Goal: Task Accomplishment & Management: Use online tool/utility

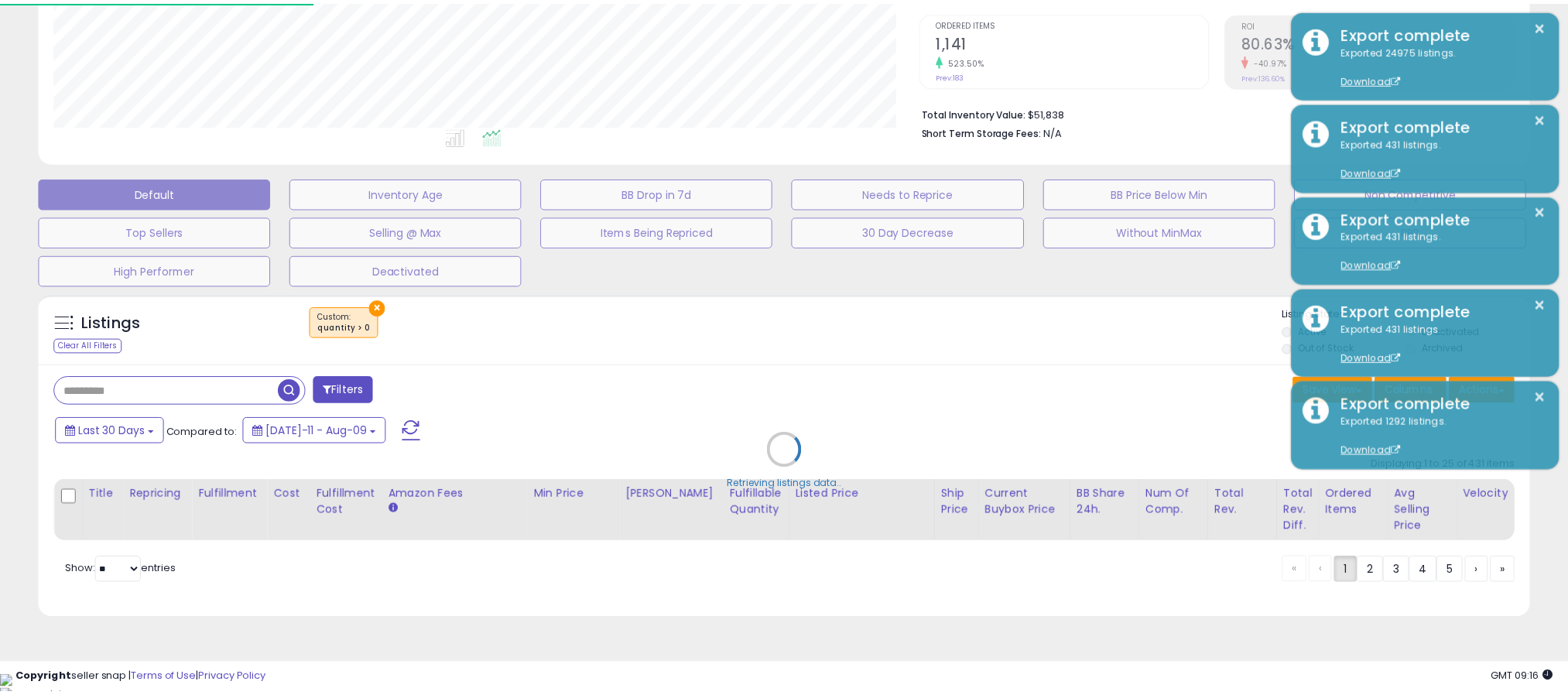
scroll to position [318, 876]
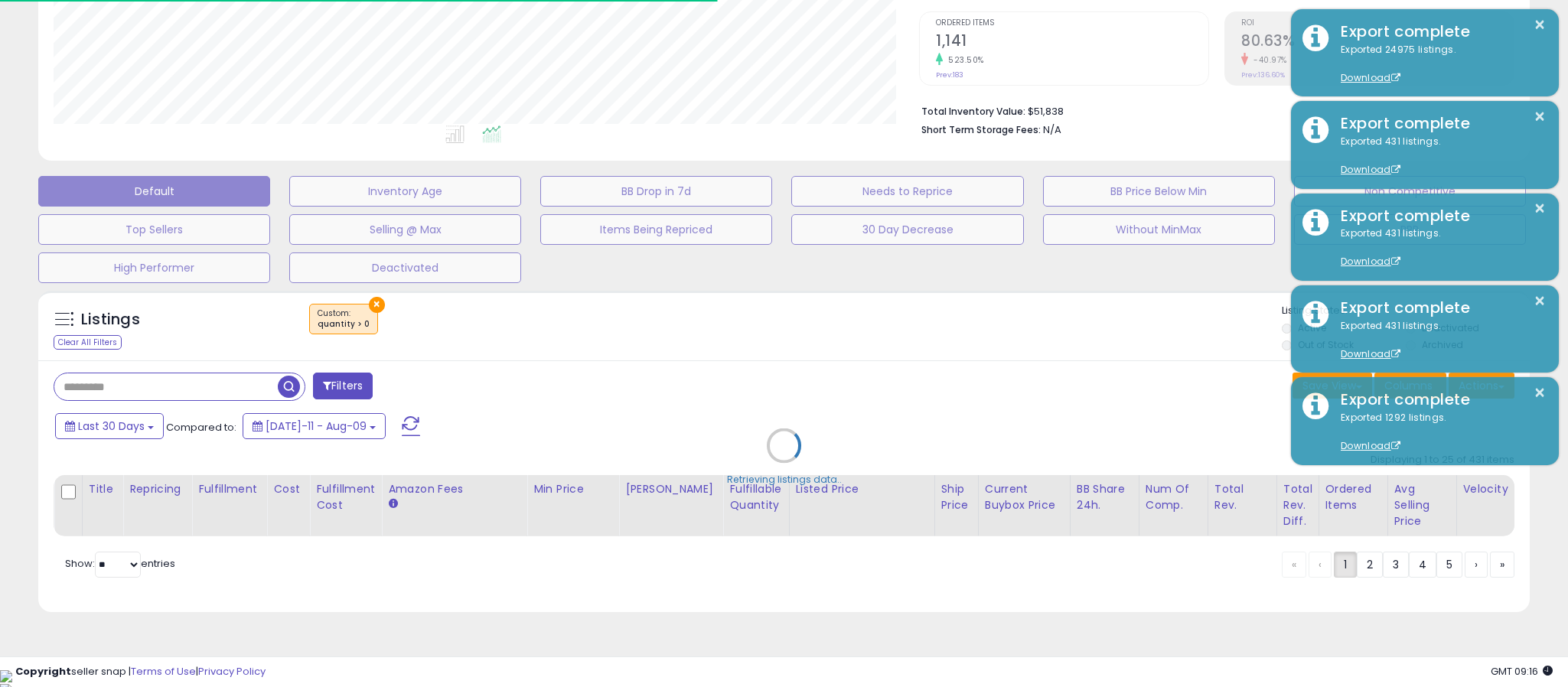
click at [368, 305] on div "Retrieving listings data.." at bounding box center [784, 457] width 1515 height 348
click at [368, 305] on div "Listings Clear All Filters ×" at bounding box center [784, 451] width 1492 height 321
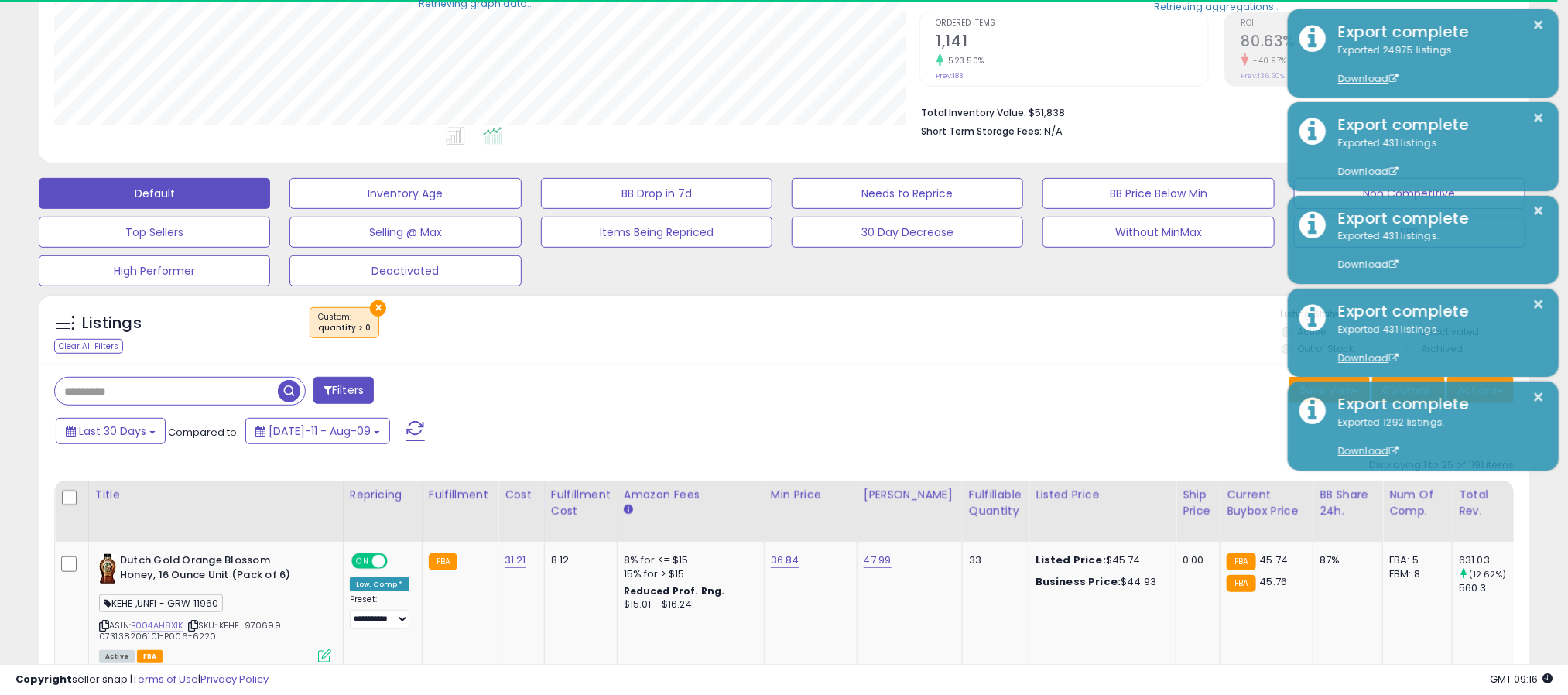
scroll to position [318, 866]
click at [372, 309] on button "×" at bounding box center [378, 308] width 16 height 16
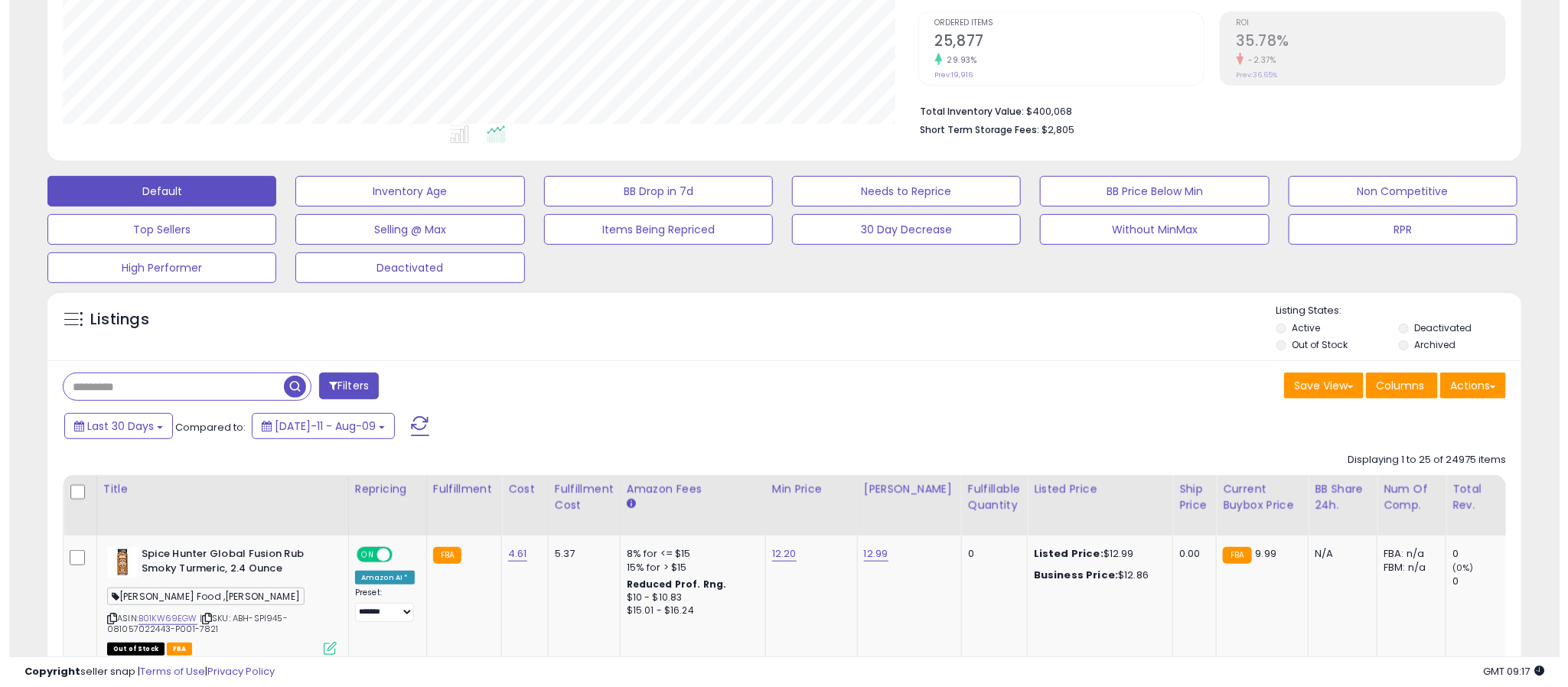
scroll to position [315, 857]
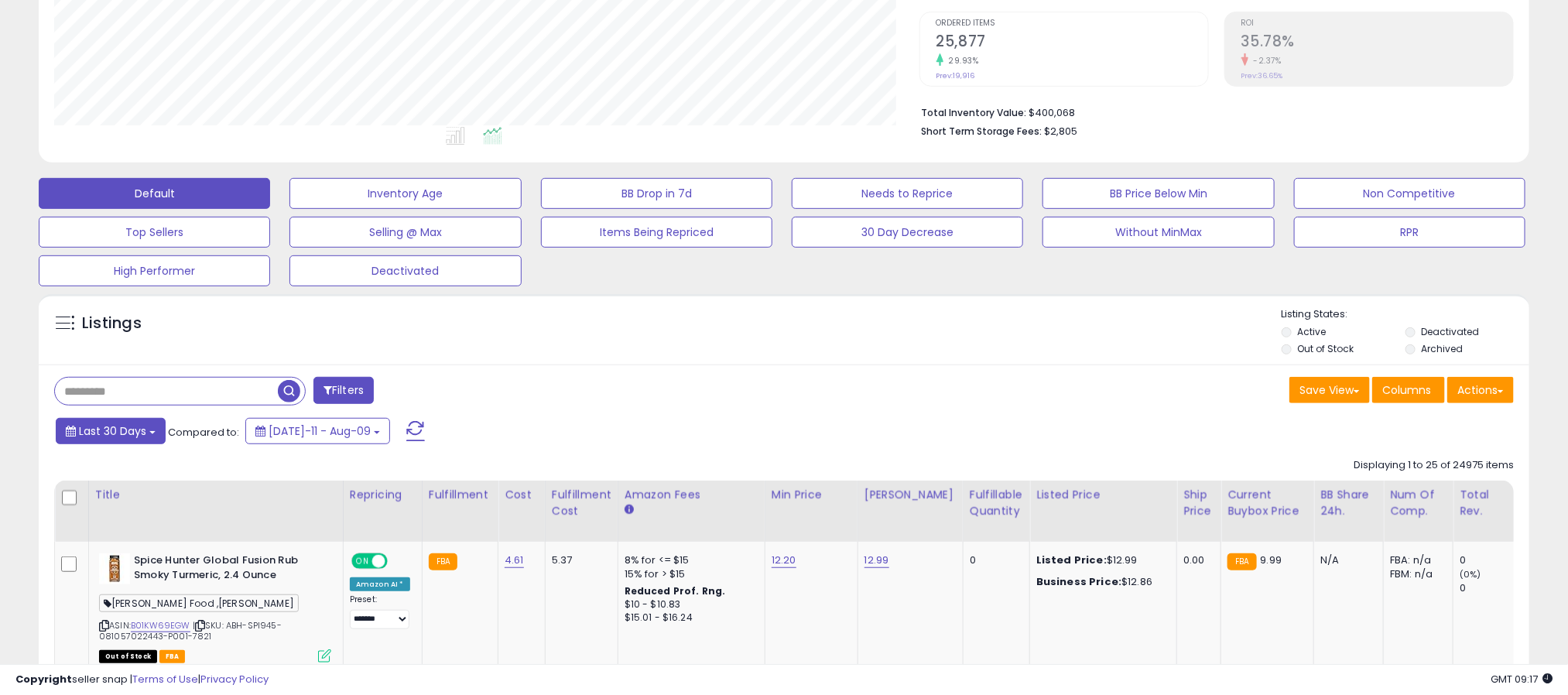
click at [116, 436] on span "Last 30 Days" at bounding box center [113, 431] width 67 height 16
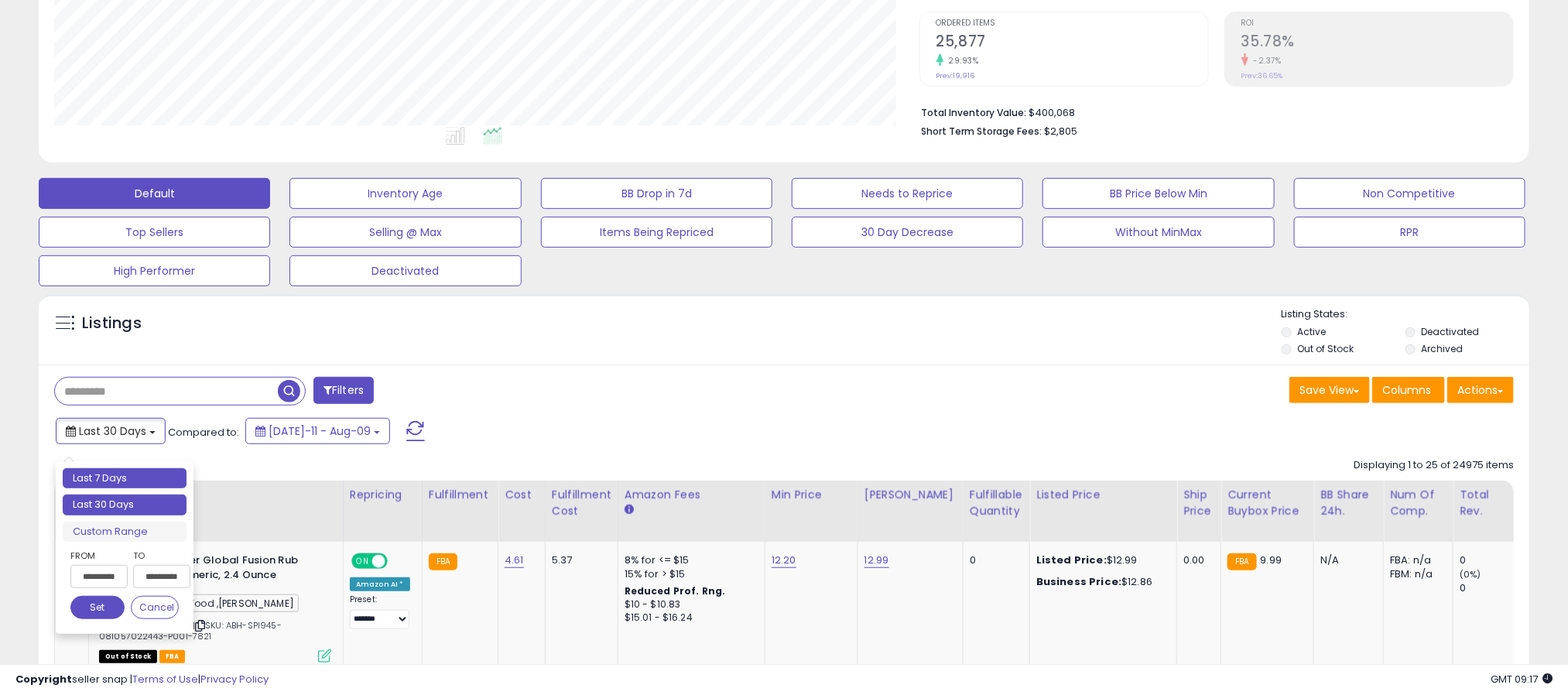
type input "**********"
click at [93, 476] on li "Last 7 Days" at bounding box center [124, 478] width 124 height 20
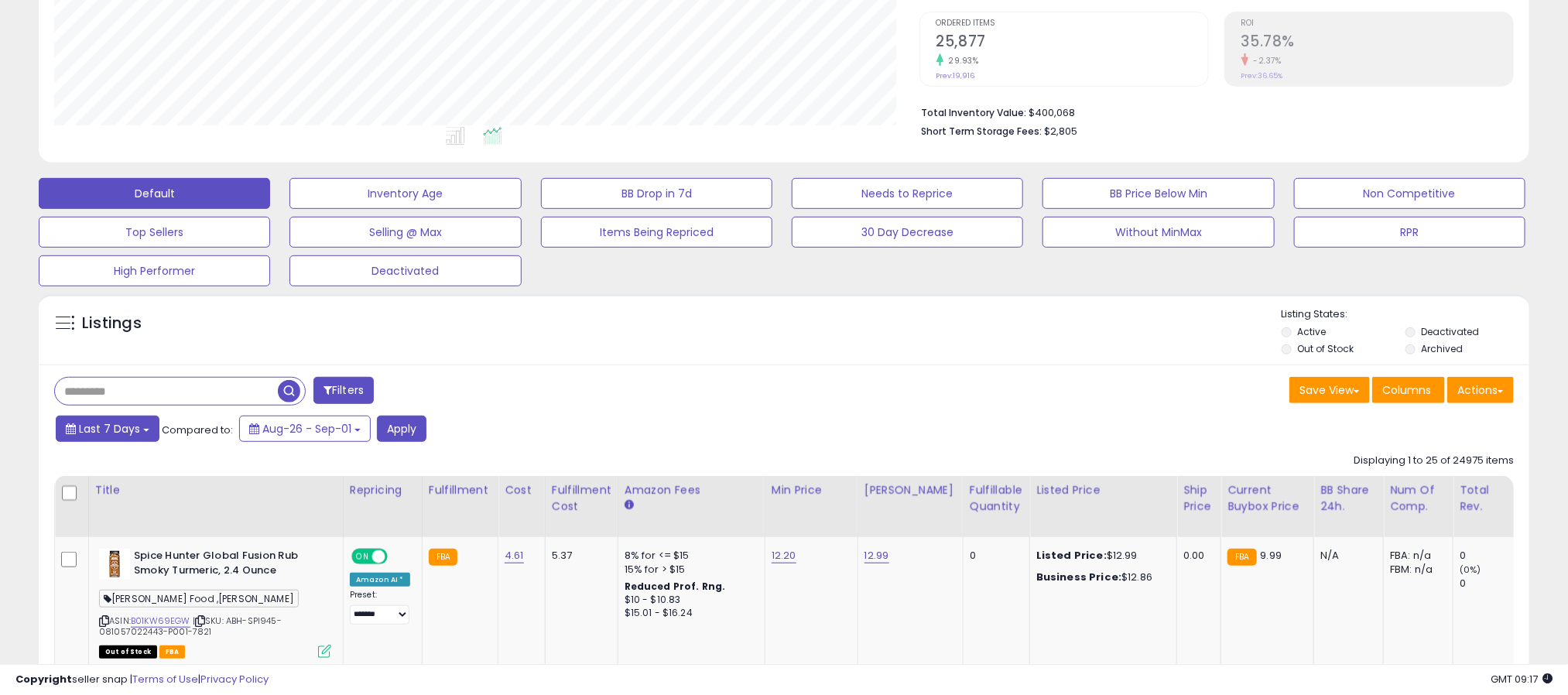
click at [119, 432] on span "Last 7 Days" at bounding box center [110, 429] width 61 height 16
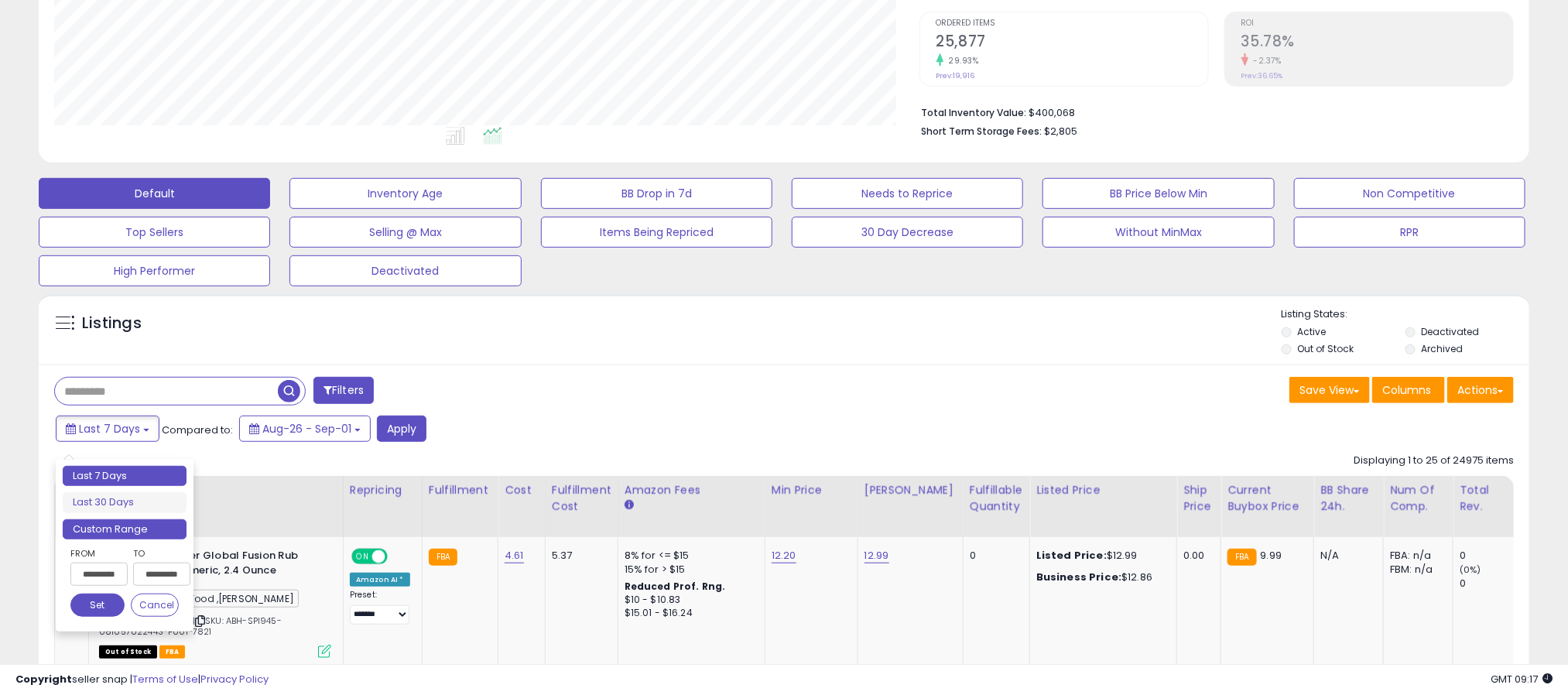
click at [142, 532] on li "Custom Range" at bounding box center [124, 529] width 124 height 20
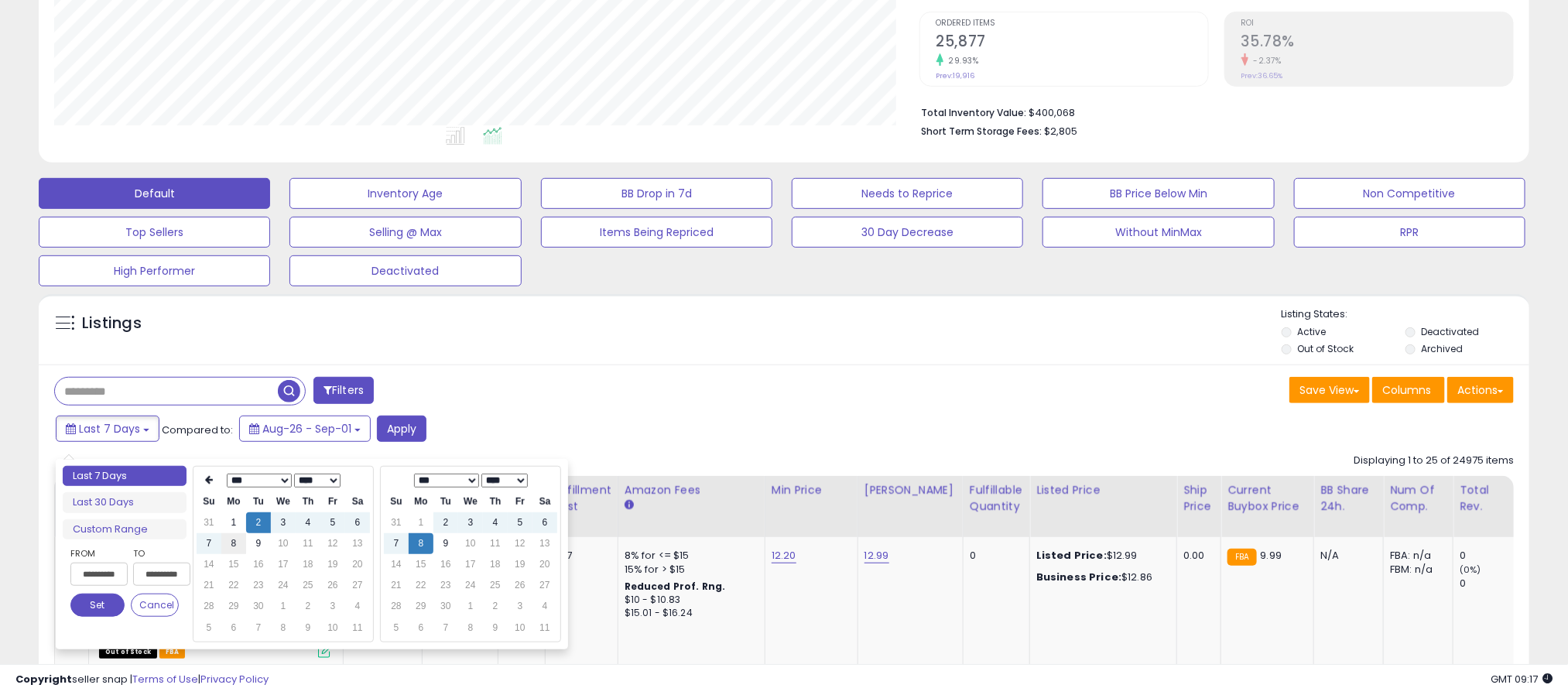
click at [235, 543] on td "8" at bounding box center [234, 543] width 25 height 20
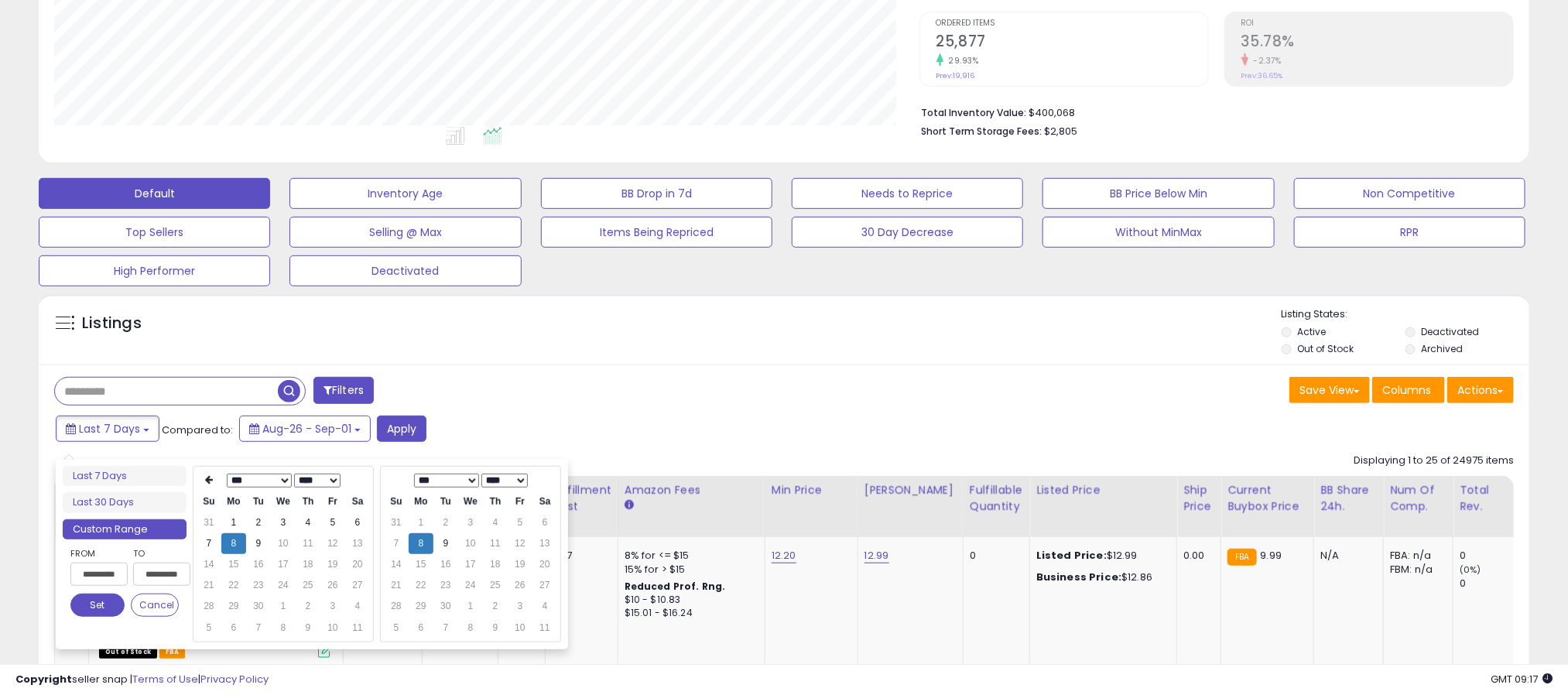
type input "**********"
click at [98, 613] on button "Set" at bounding box center [98, 605] width 54 height 23
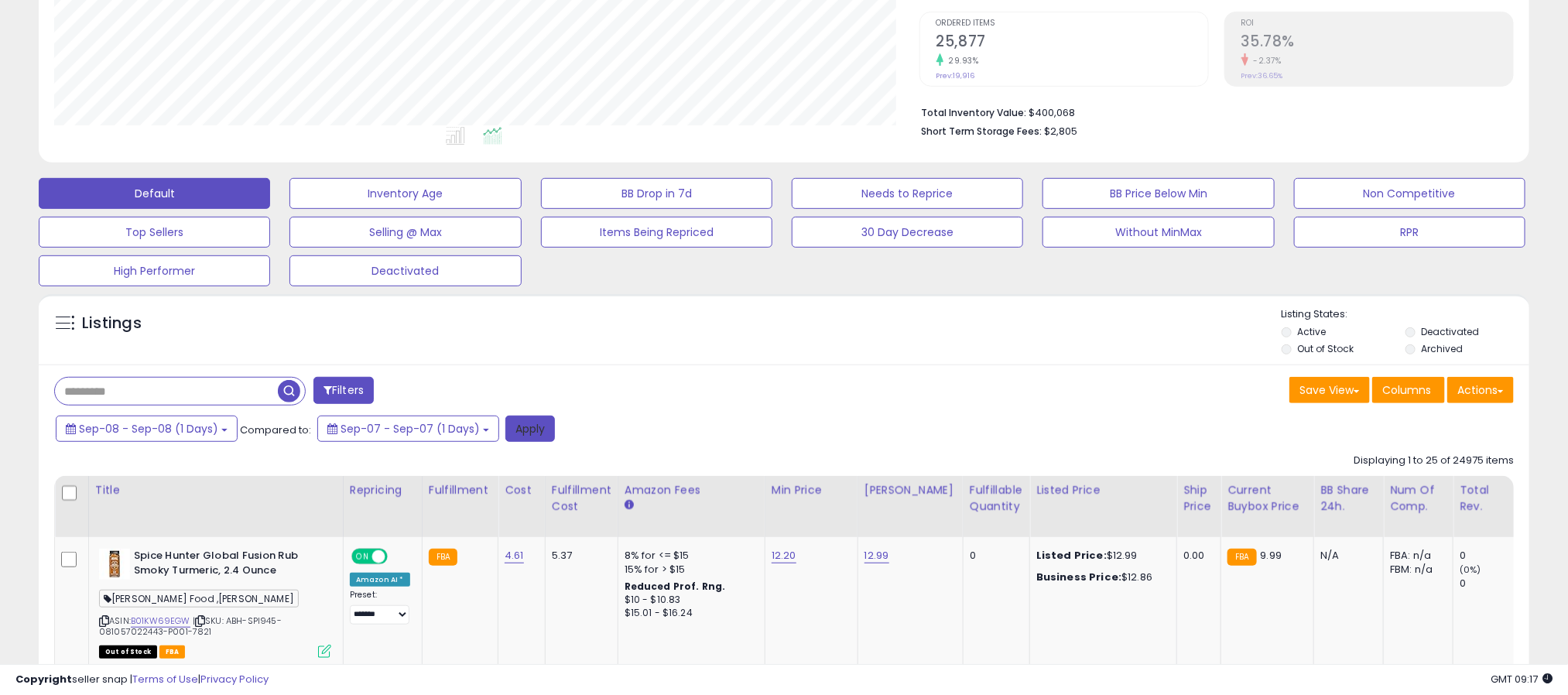
drag, startPoint x: 526, startPoint y: 441, endPoint x: 541, endPoint y: 442, distance: 15.0
click at [534, 441] on button "Apply" at bounding box center [529, 429] width 49 height 26
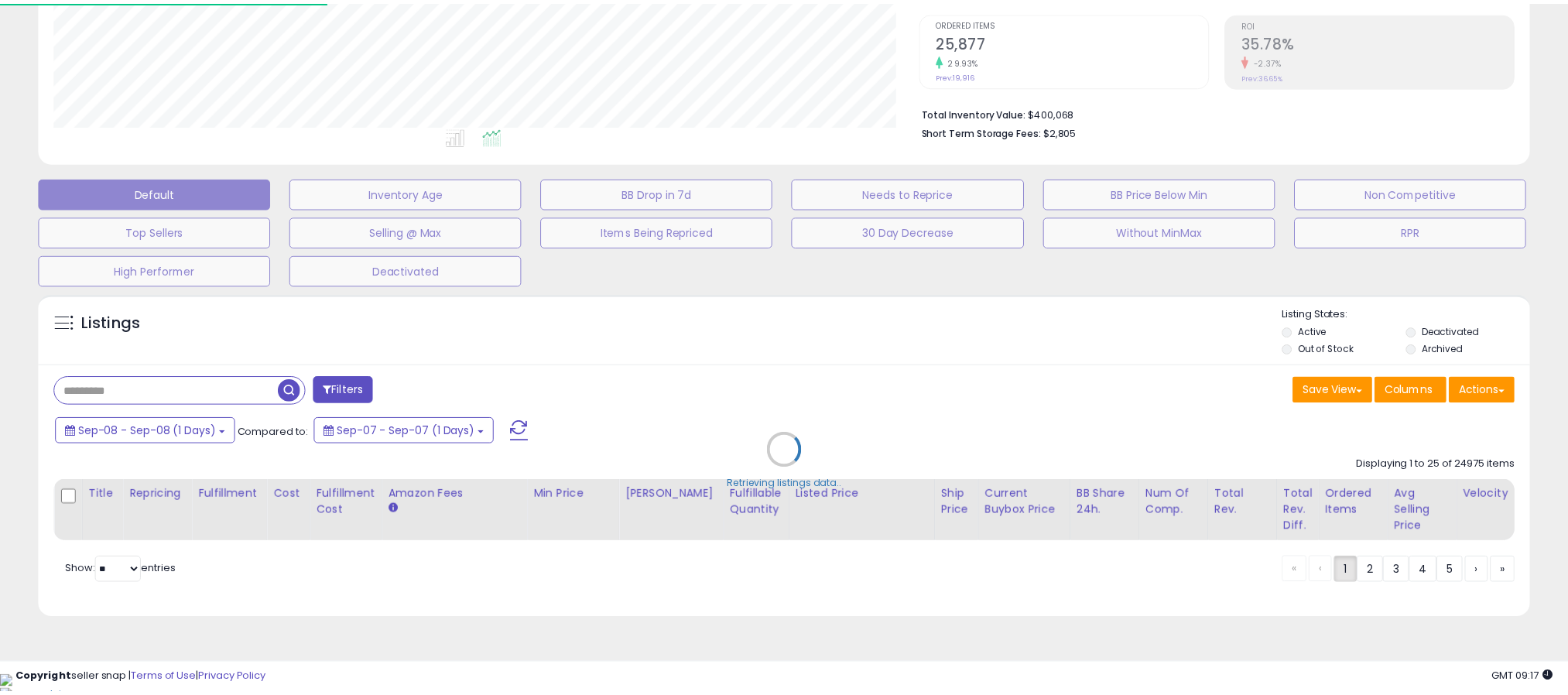
scroll to position [318, 876]
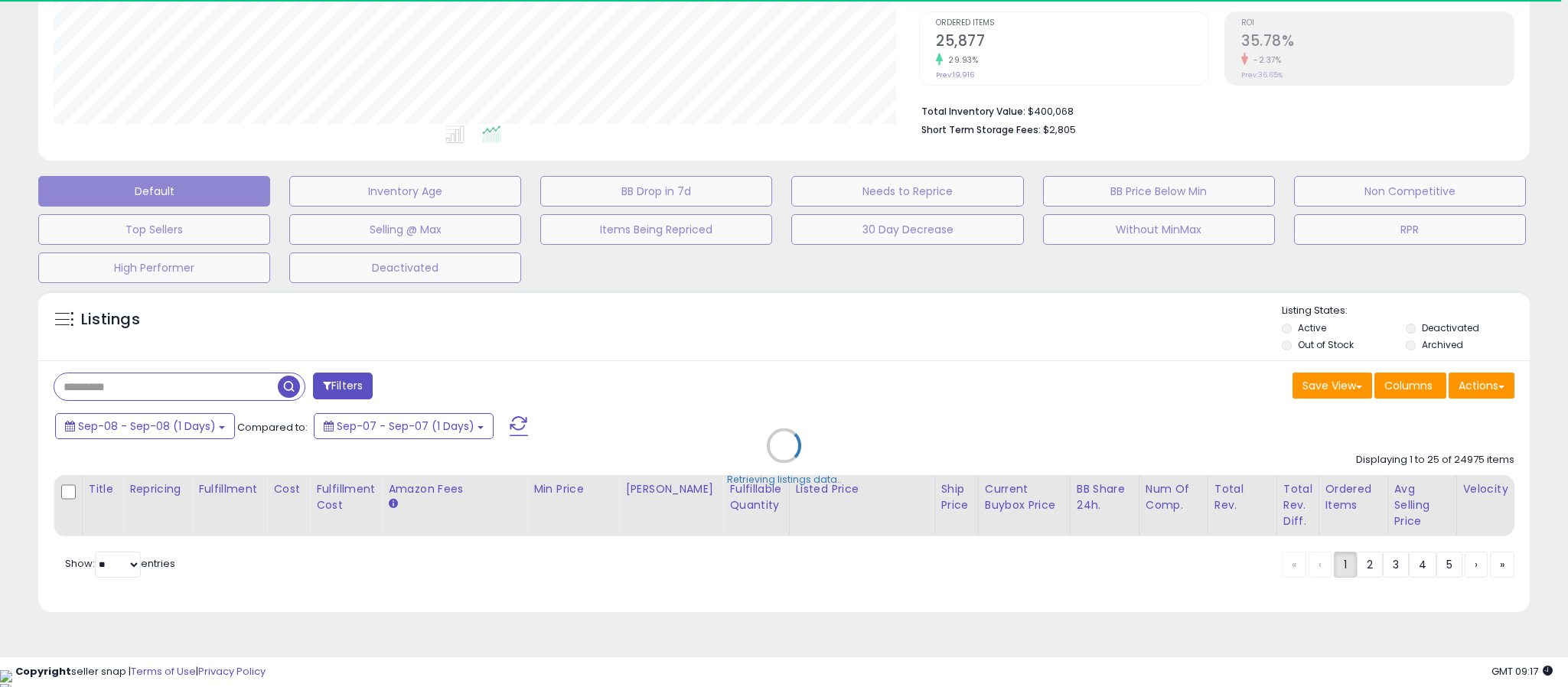
click at [1483, 388] on div "Retrieving listings data.." at bounding box center [784, 457] width 1515 height 348
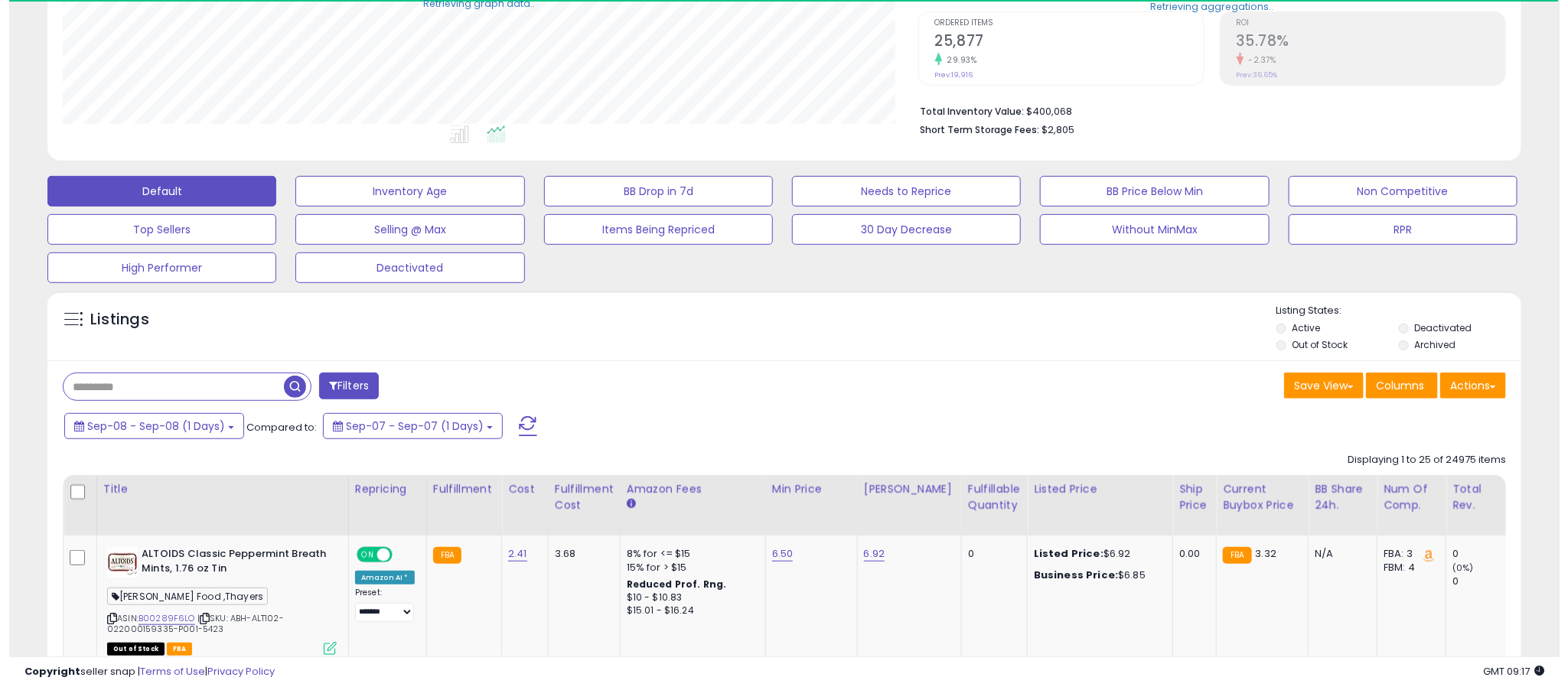
scroll to position [764712, 764594]
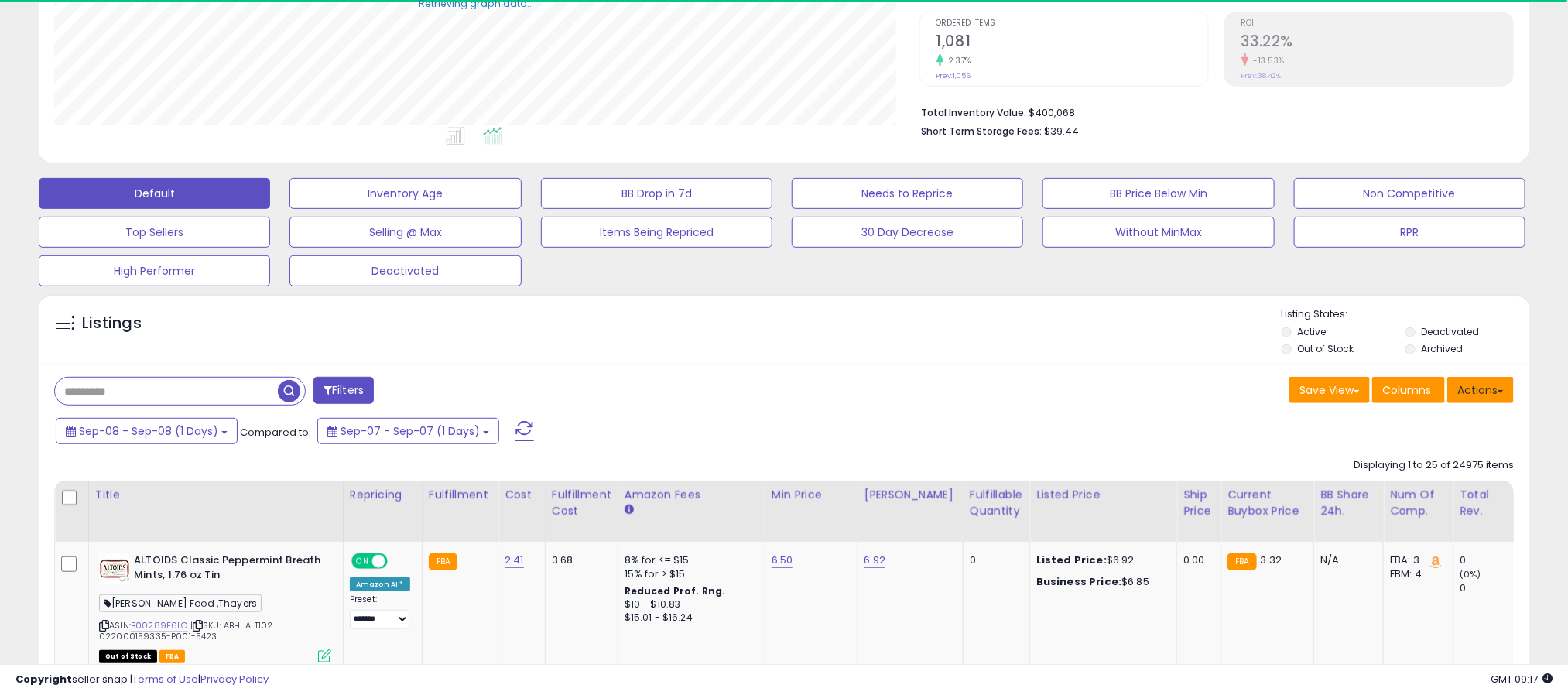
click at [1496, 393] on button "Actions" at bounding box center [1481, 390] width 67 height 26
click at [706, 393] on div "Filters" at bounding box center [413, 392] width 742 height 31
click at [346, 394] on button "Filters" at bounding box center [343, 390] width 60 height 27
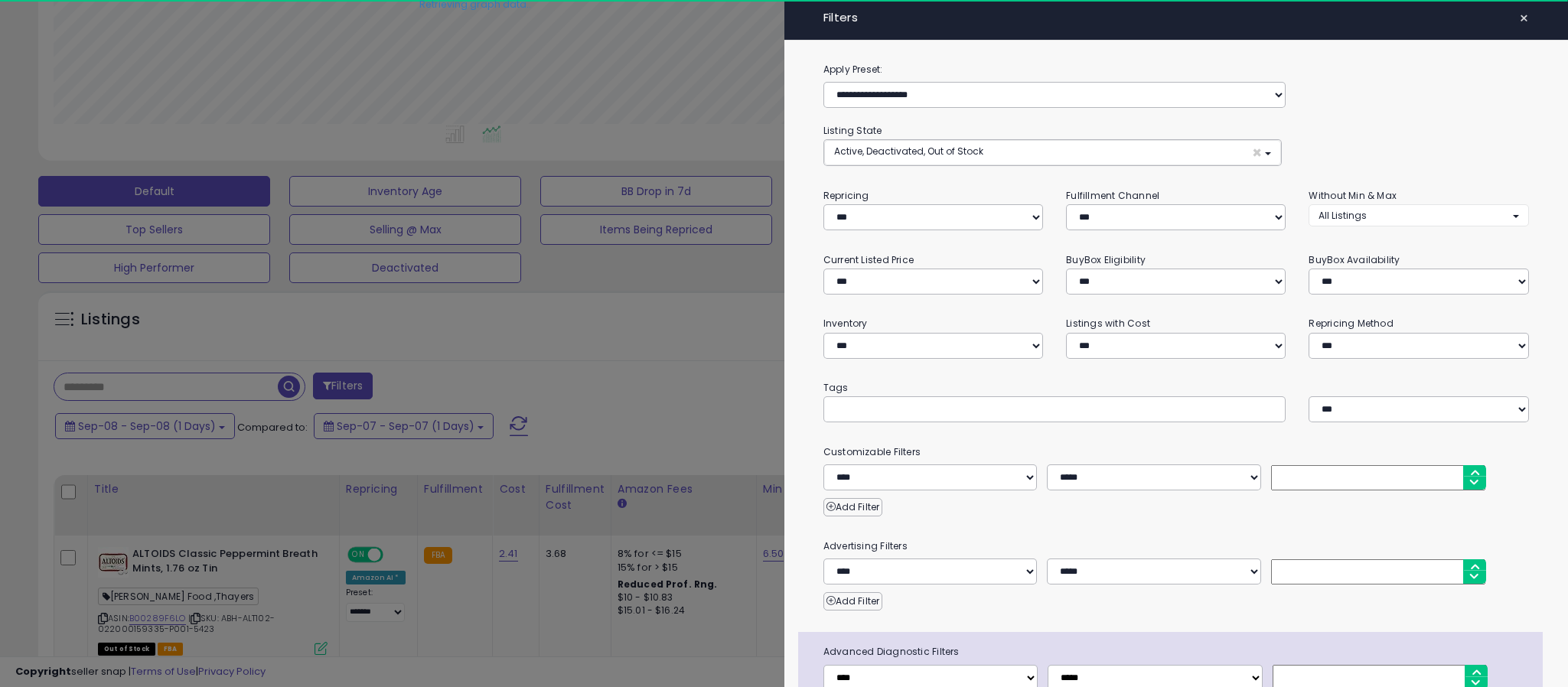
scroll to position [315, 866]
click at [1366, 338] on select "**********" at bounding box center [1416, 345] width 215 height 26
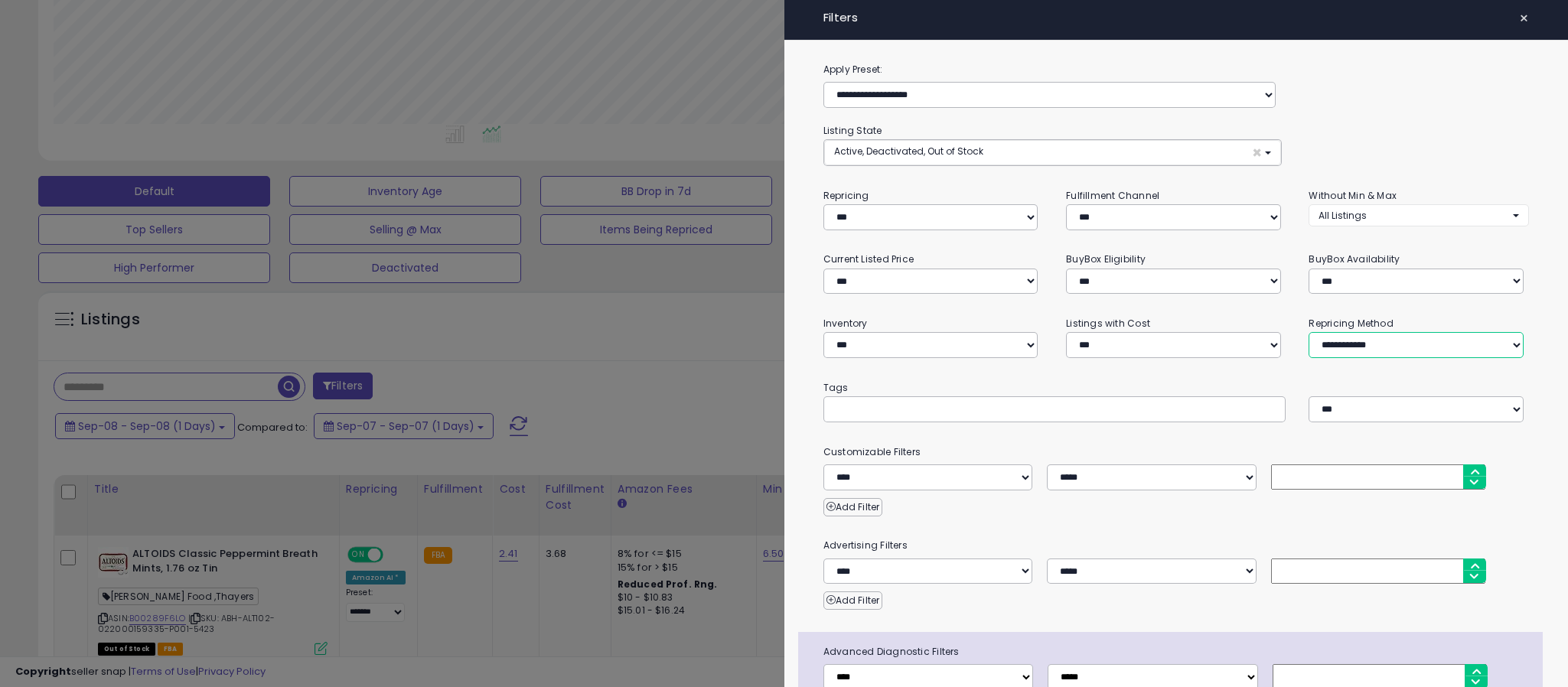
click at [1309, 332] on select "**********" at bounding box center [1416, 345] width 215 height 26
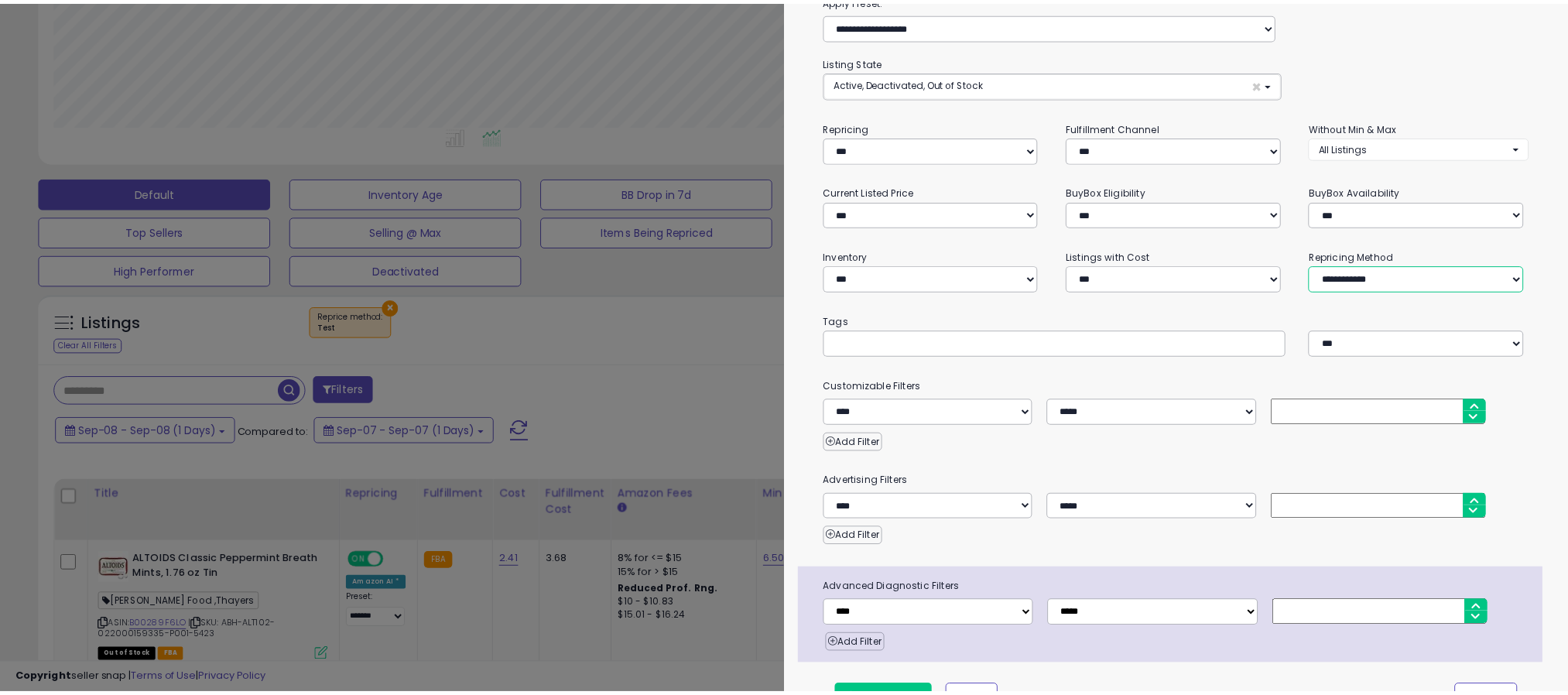
scroll to position [110, 0]
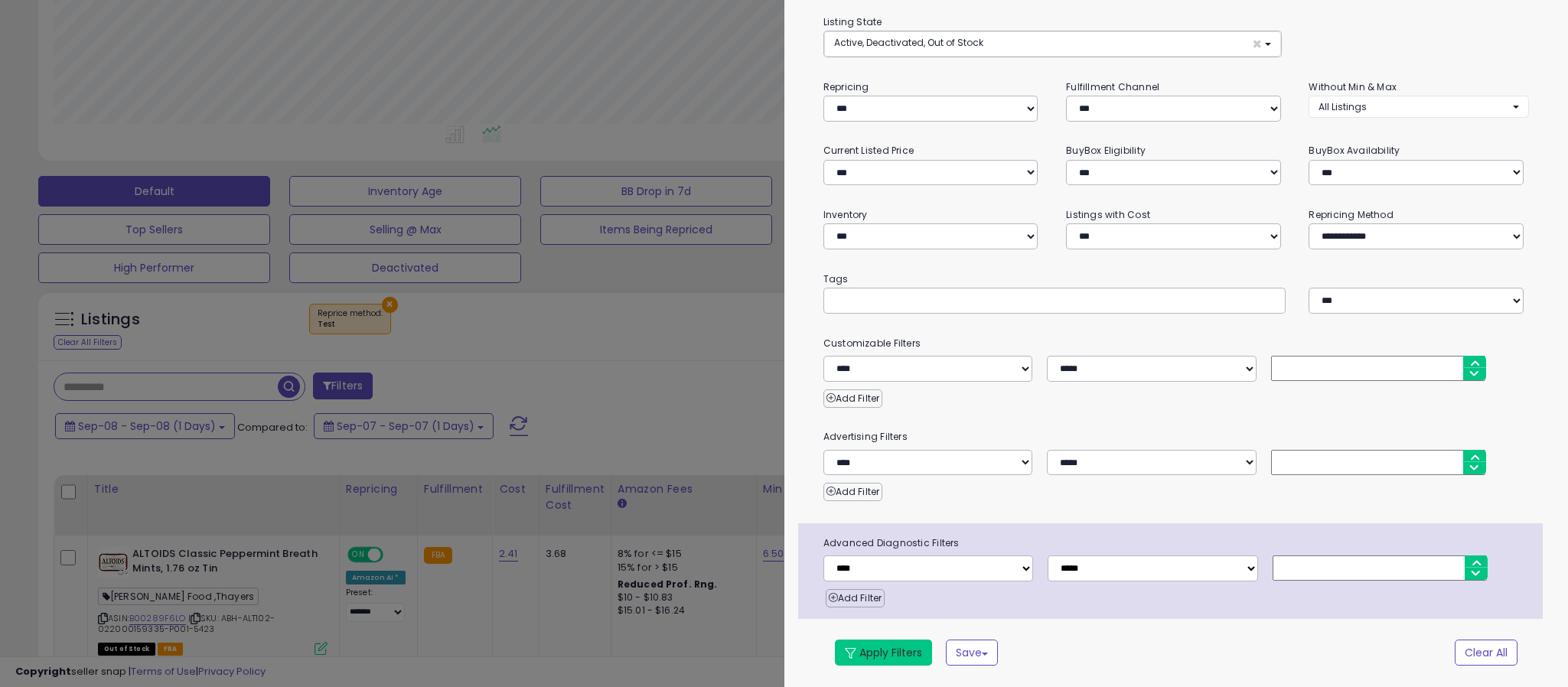
click at [885, 652] on button "Apply Filters" at bounding box center [884, 652] width 98 height 26
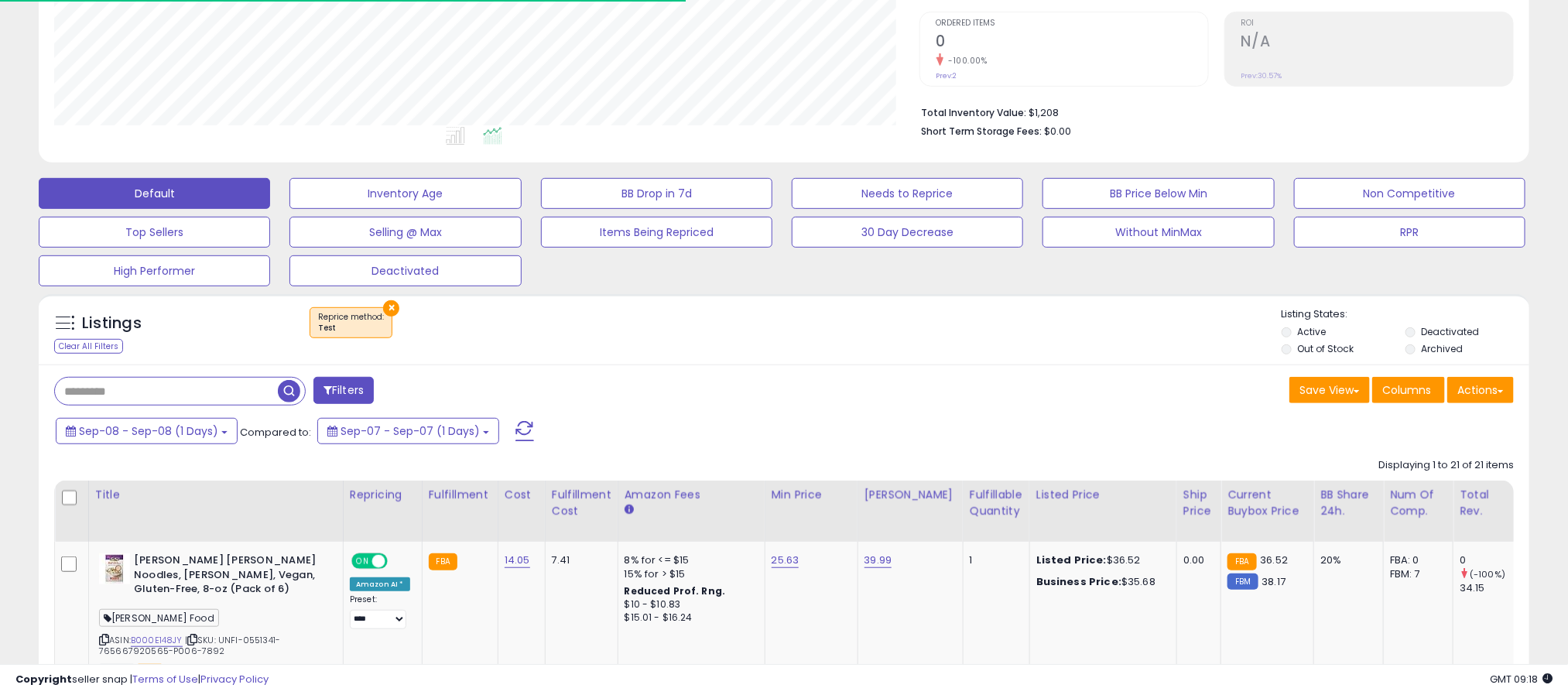
scroll to position [318, 866]
click at [1495, 391] on button "Actions" at bounding box center [1481, 390] width 67 height 26
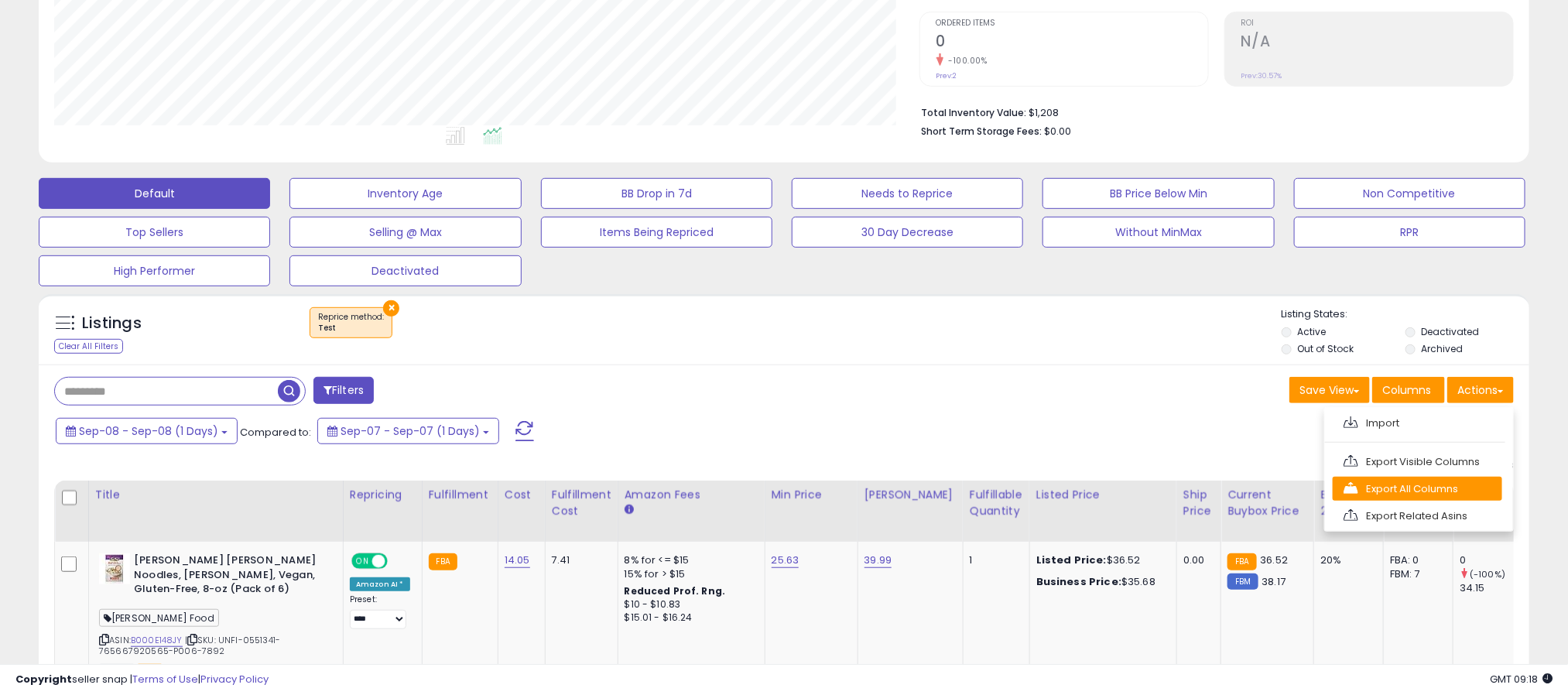
click at [1408, 500] on link "Export All Columns" at bounding box center [1417, 488] width 169 height 24
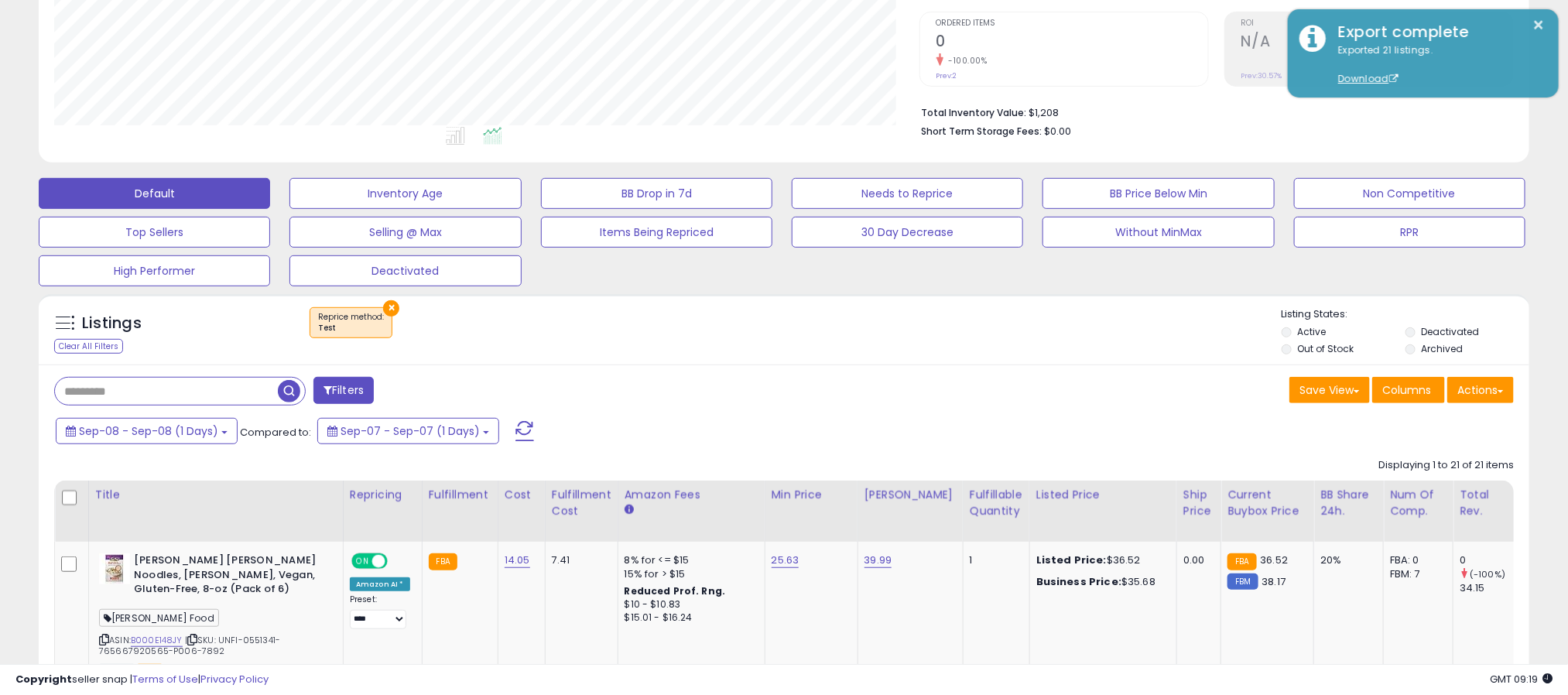
click at [895, 383] on div "Save View Save As New View Update Current View Columns Actions Import Export Vi…" at bounding box center [1155, 392] width 742 height 30
click at [385, 310] on button "×" at bounding box center [391, 308] width 16 height 16
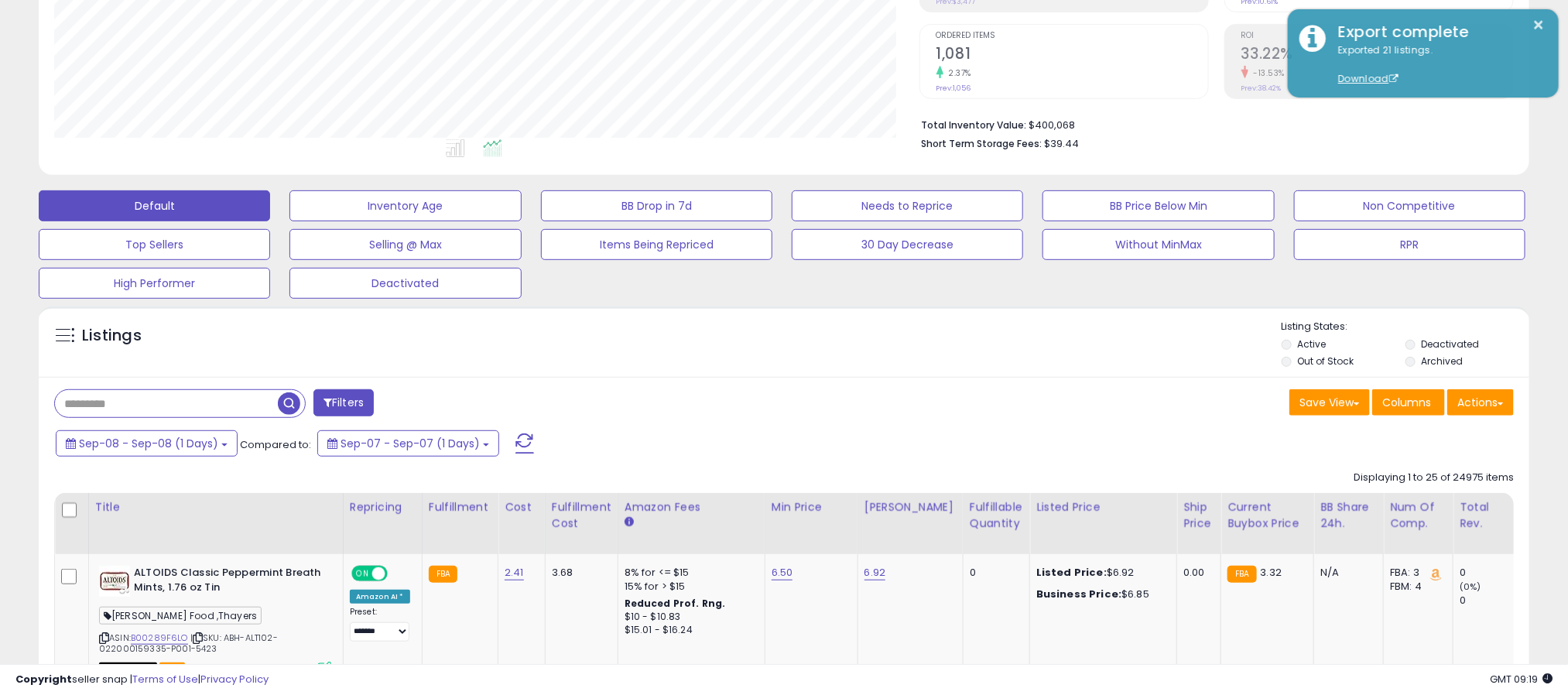
click at [1415, 371] on li "Archived" at bounding box center [1467, 363] width 122 height 17
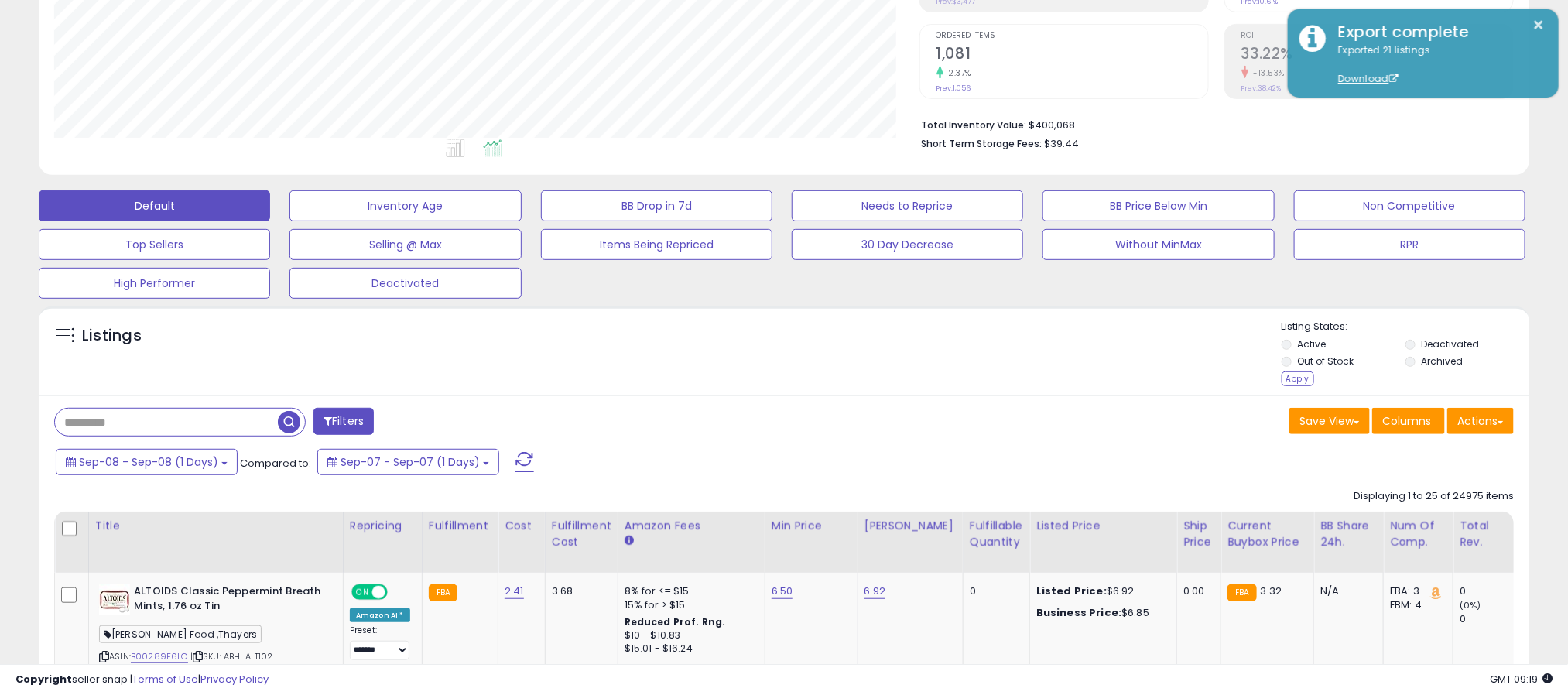
click at [1294, 371] on li "Out of Stock" at bounding box center [1343, 363] width 122 height 17
click at [1292, 377] on div "Apply" at bounding box center [1298, 379] width 33 height 15
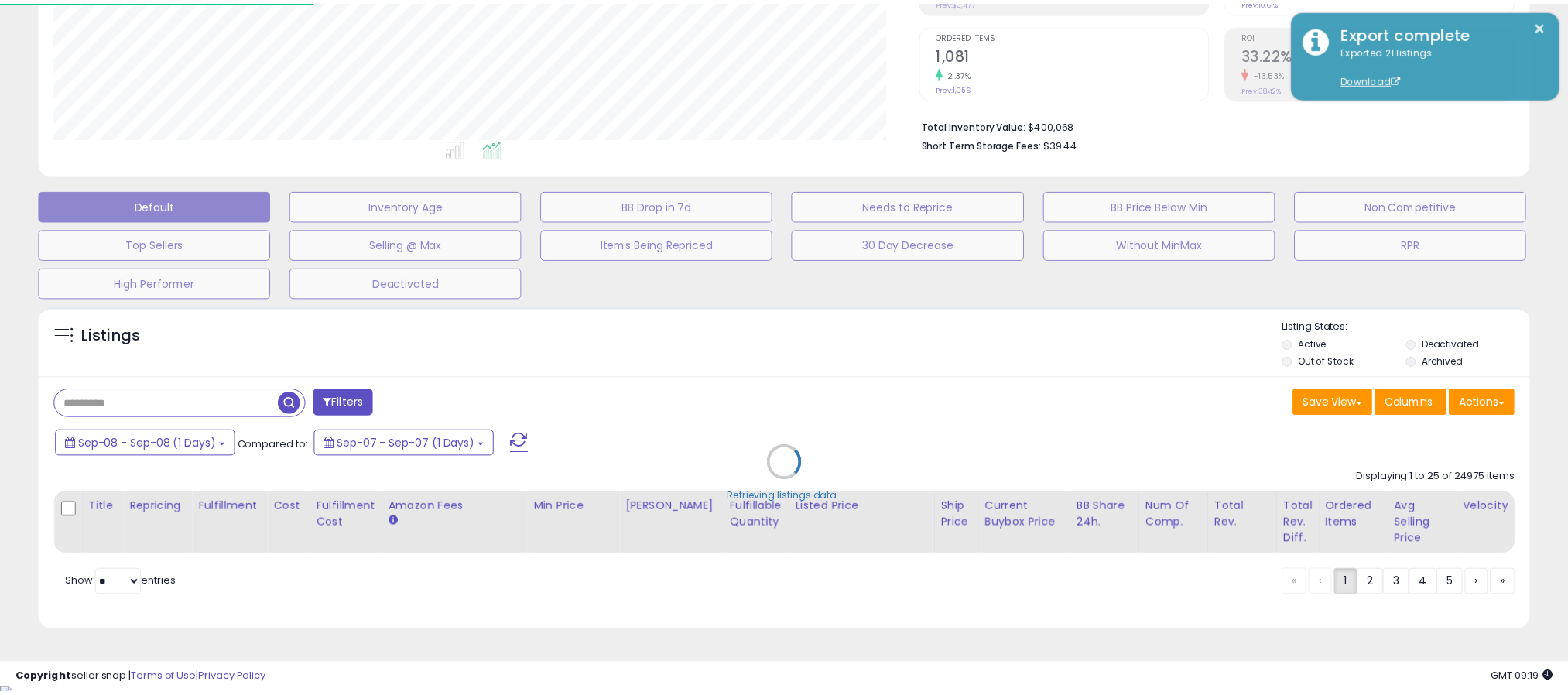
scroll to position [318, 876]
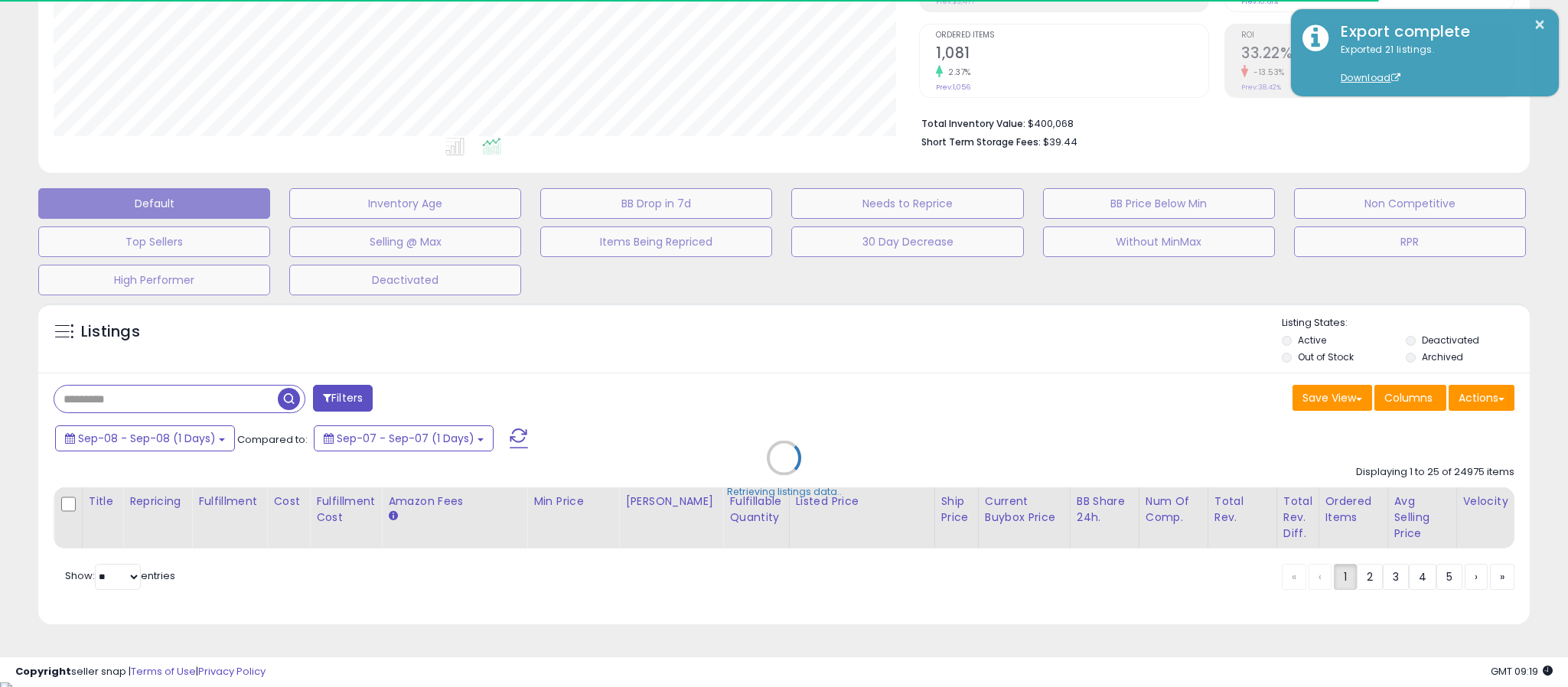
click at [363, 398] on div "Retrieving listings data.." at bounding box center [784, 469] width 1515 height 348
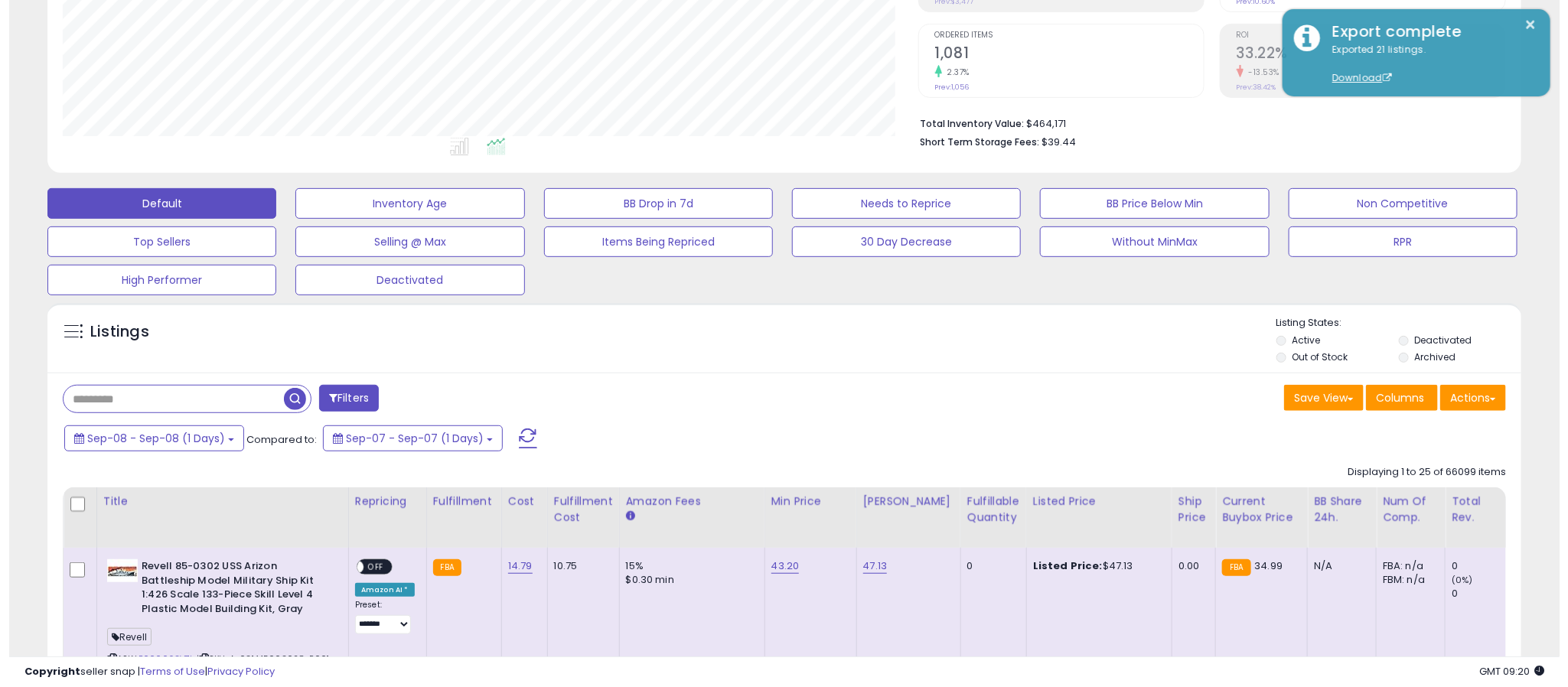
scroll to position [315, 857]
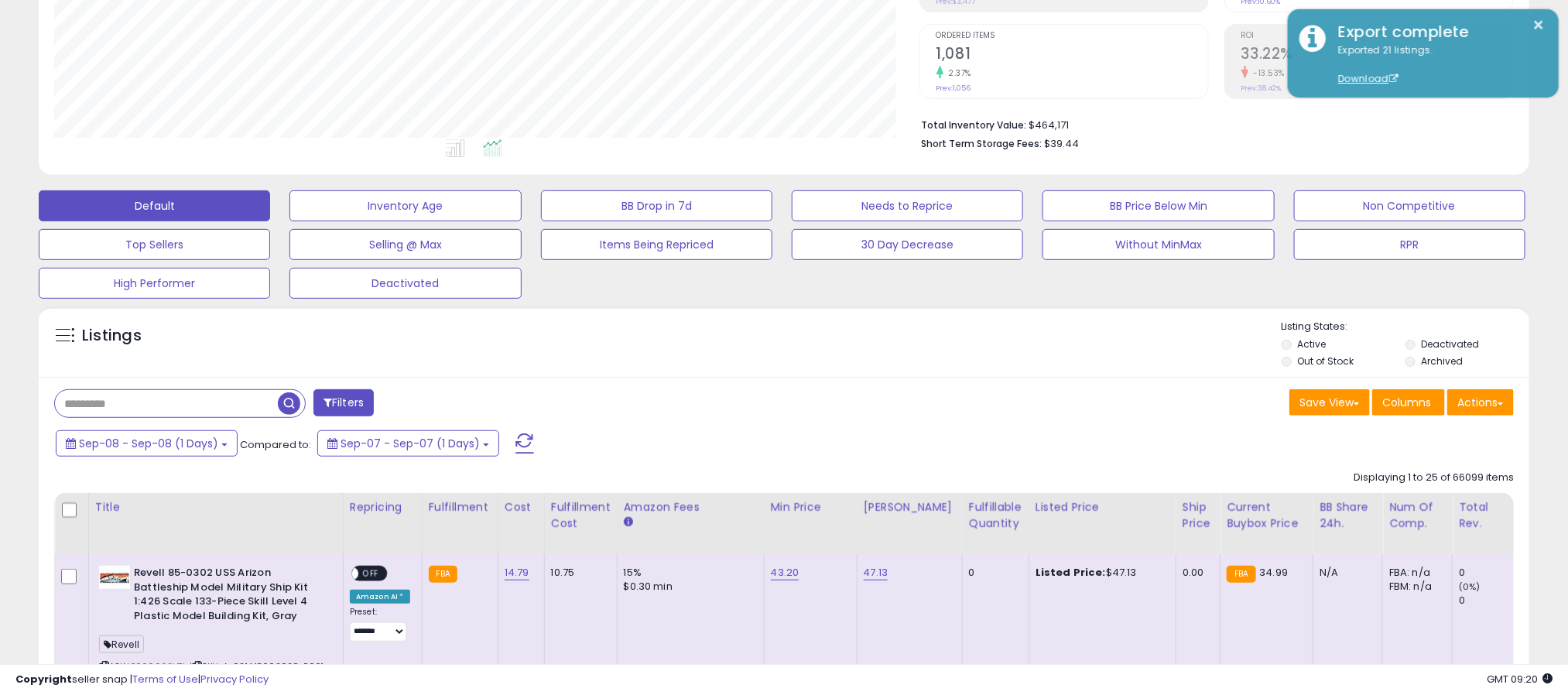
click at [353, 407] on button "Filters" at bounding box center [343, 402] width 60 height 27
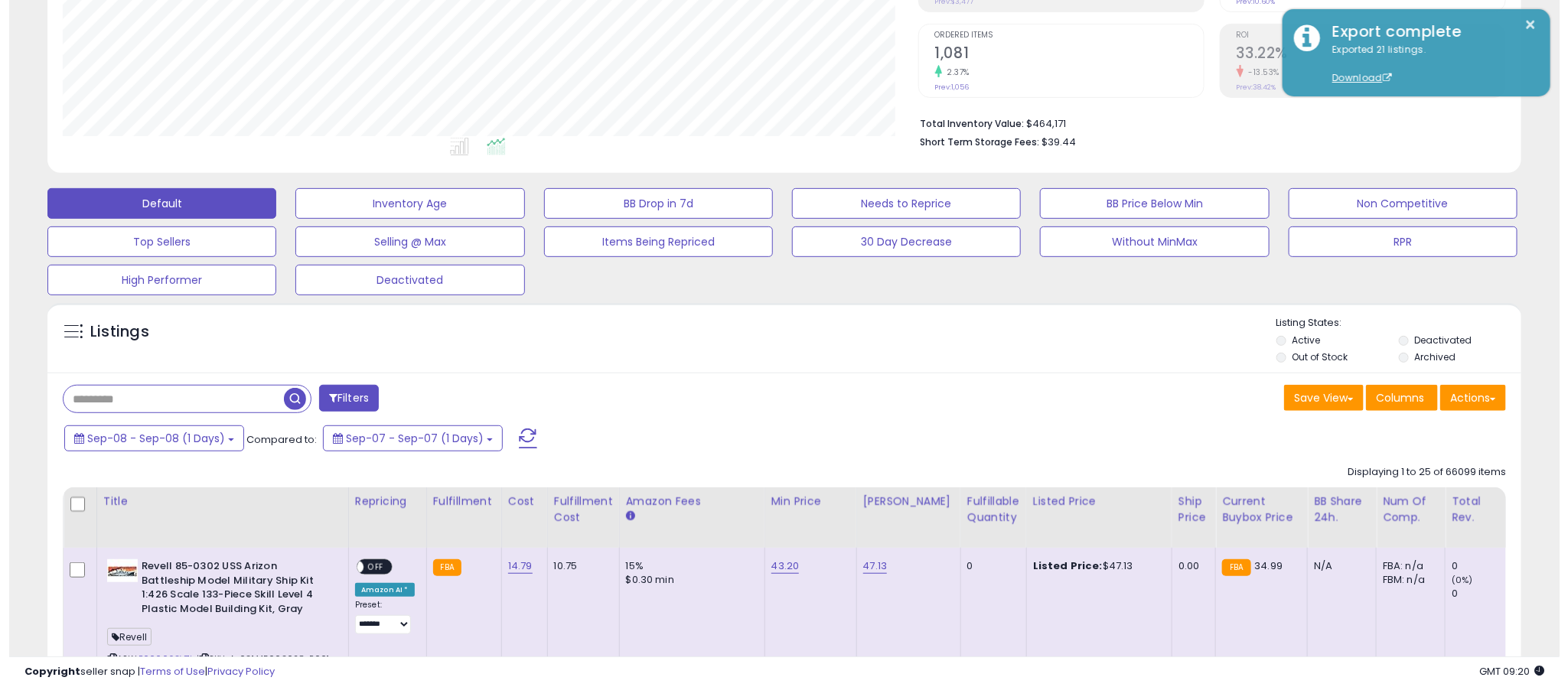
scroll to position [315, 866]
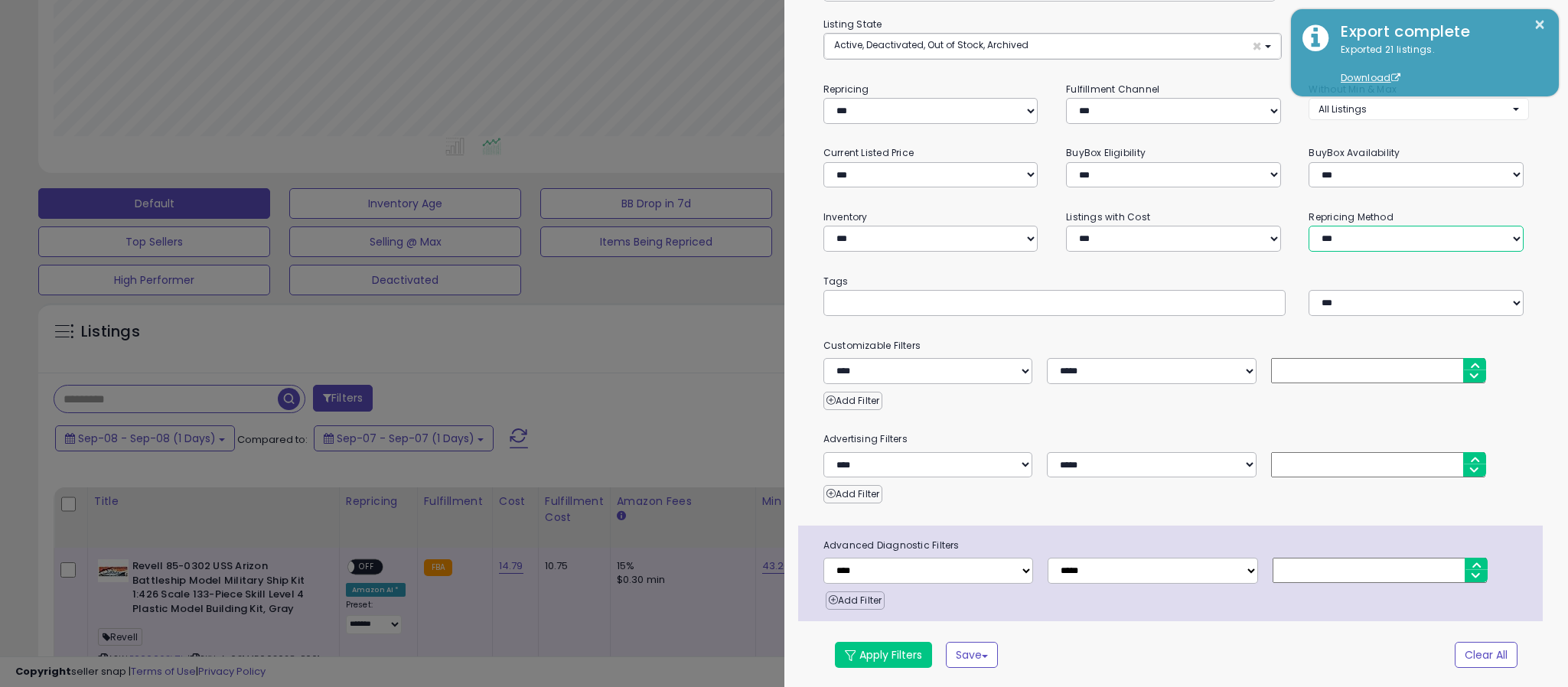
click at [1354, 239] on select "**********" at bounding box center [1416, 238] width 215 height 26
click at [1309, 225] on select "**********" at bounding box center [1416, 238] width 215 height 26
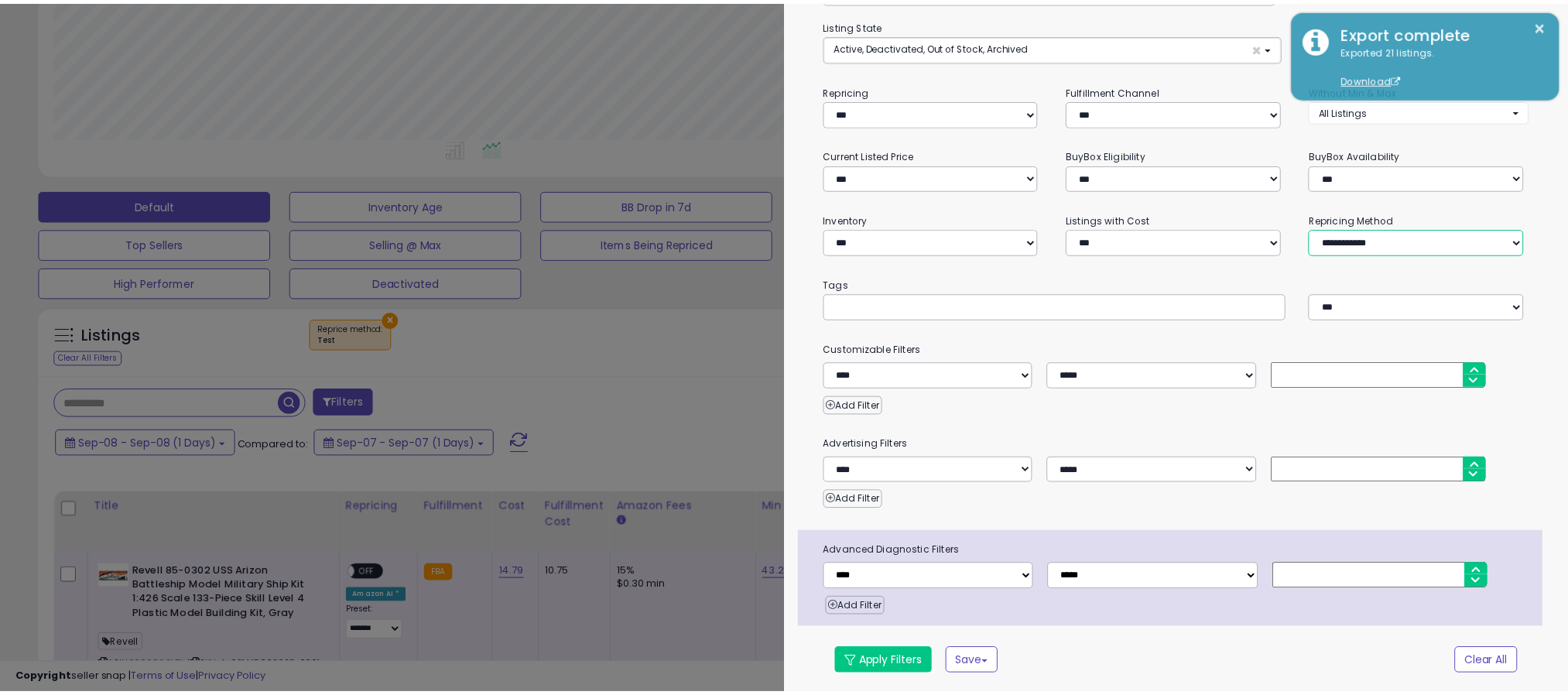
scroll to position [110, 0]
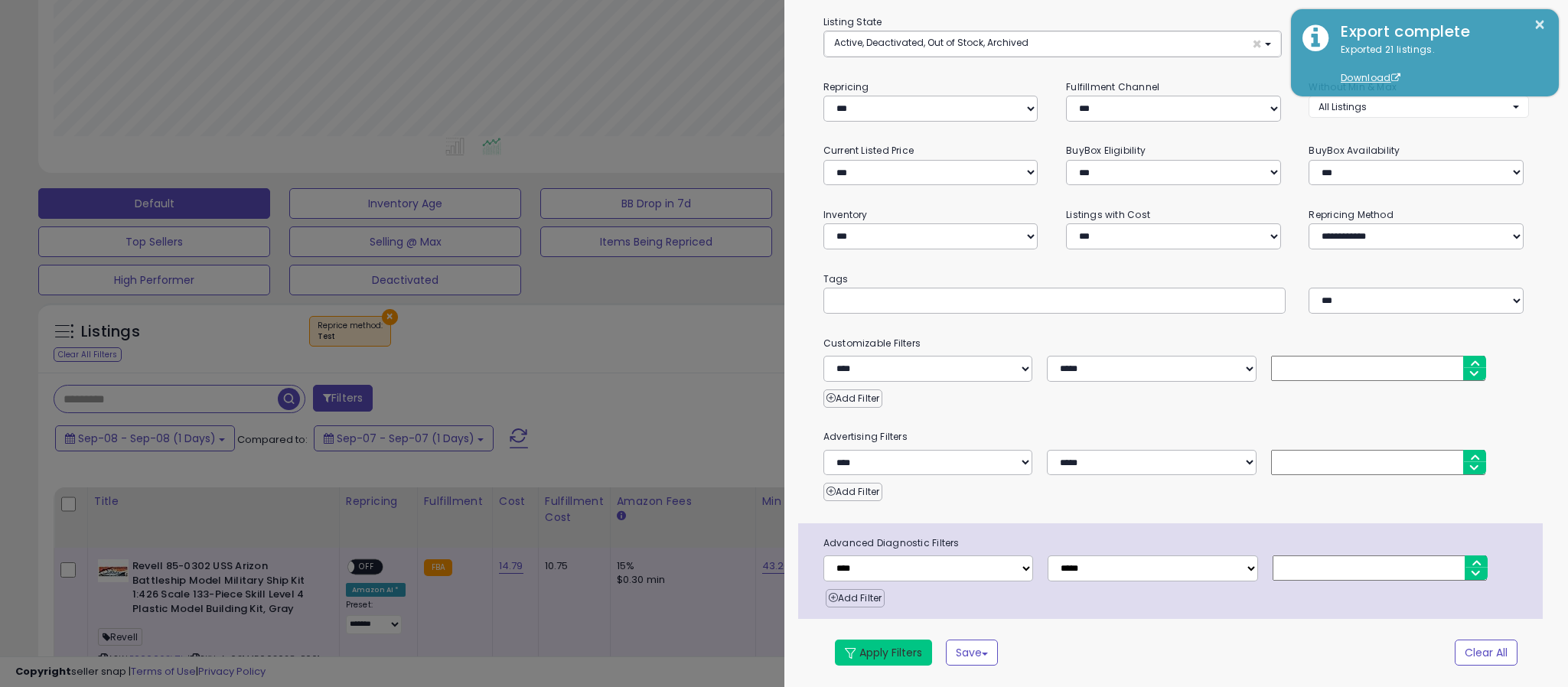
click at [899, 652] on button "Apply Filters" at bounding box center [884, 652] width 98 height 26
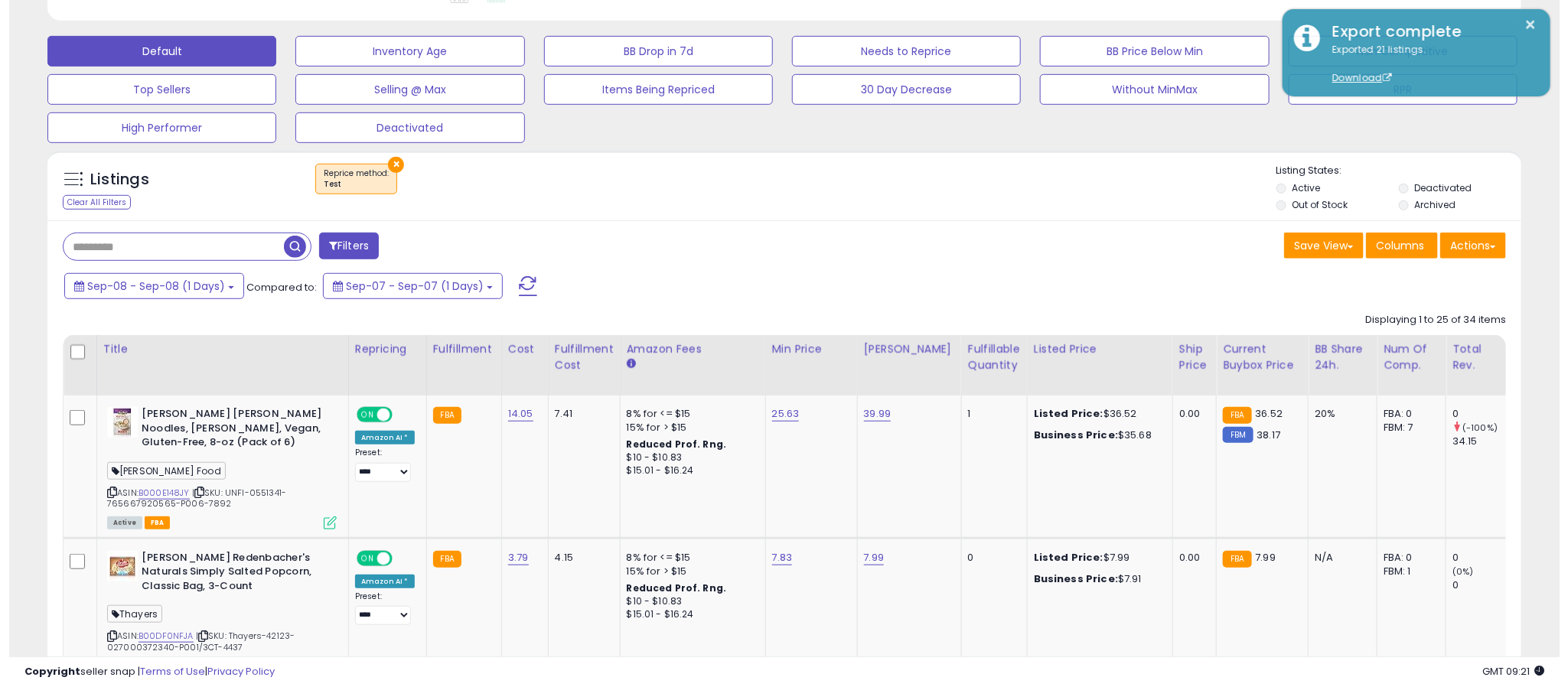
scroll to position [293, 0]
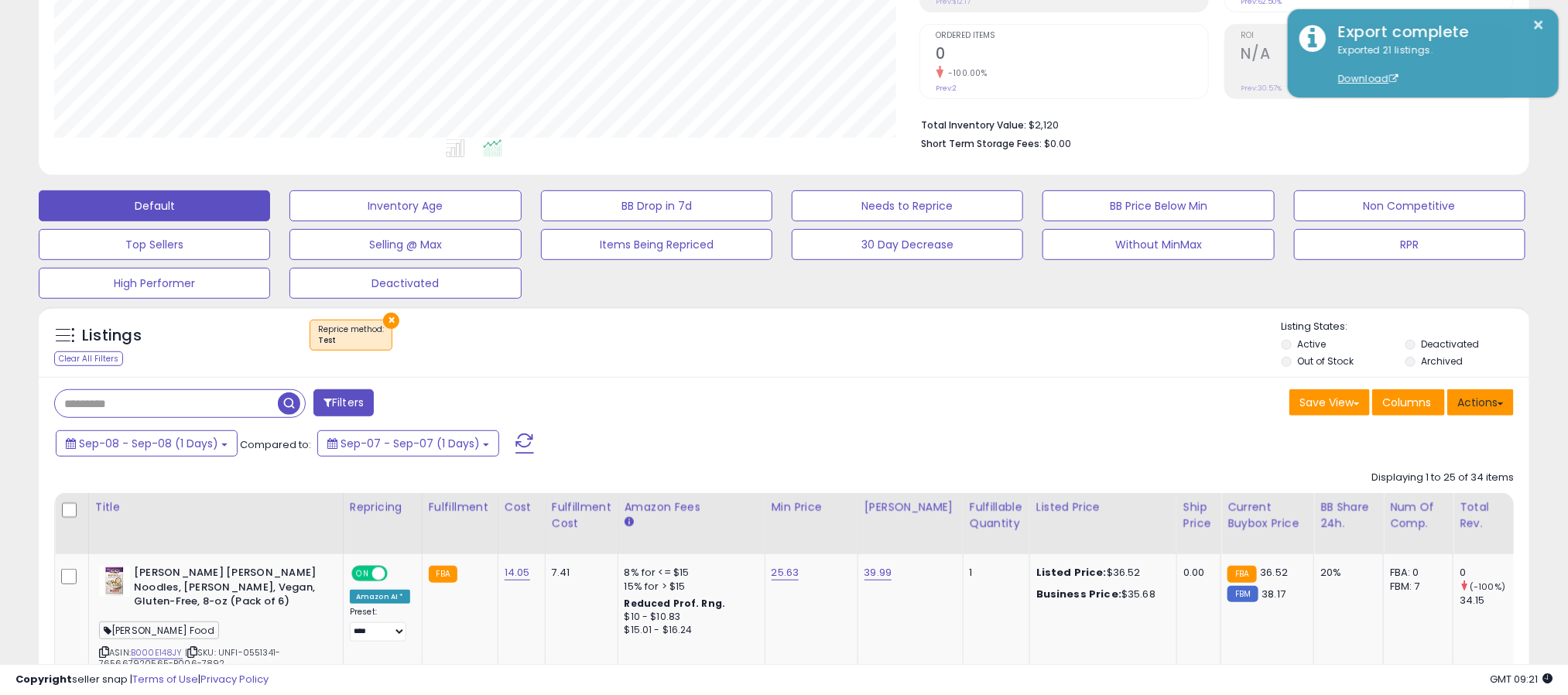
click at [1466, 400] on button "Actions" at bounding box center [1481, 402] width 67 height 26
click at [950, 398] on div "Save View Save As New View Update Current View Columns Actions Import Export Vi…" at bounding box center [1155, 404] width 742 height 30
click at [1468, 394] on button "Actions" at bounding box center [1481, 402] width 67 height 26
click at [1429, 506] on link "Export All Columns" at bounding box center [1417, 501] width 169 height 24
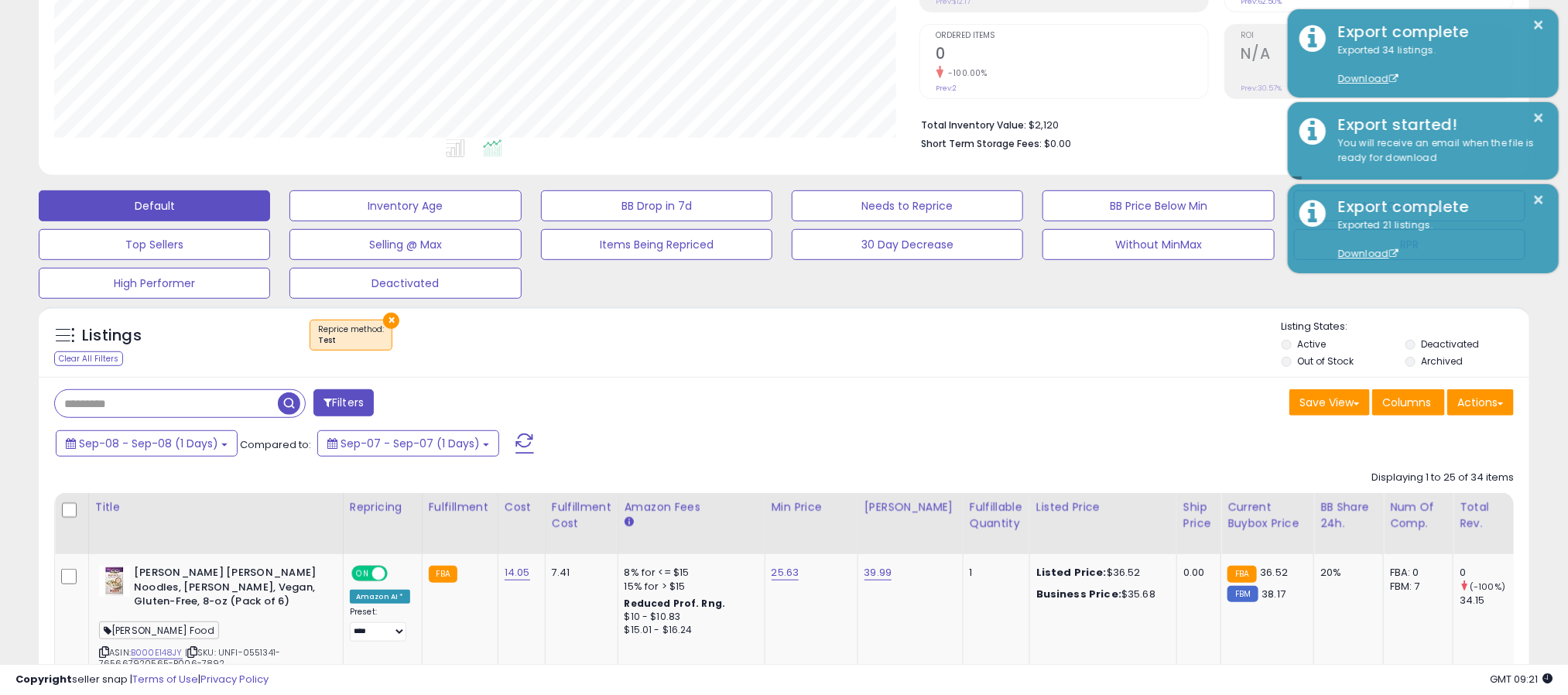
drag, startPoint x: 789, startPoint y: 357, endPoint x: 797, endPoint y: 351, distance: 10.0
click at [792, 357] on div "× Test" at bounding box center [786, 341] width 992 height 44
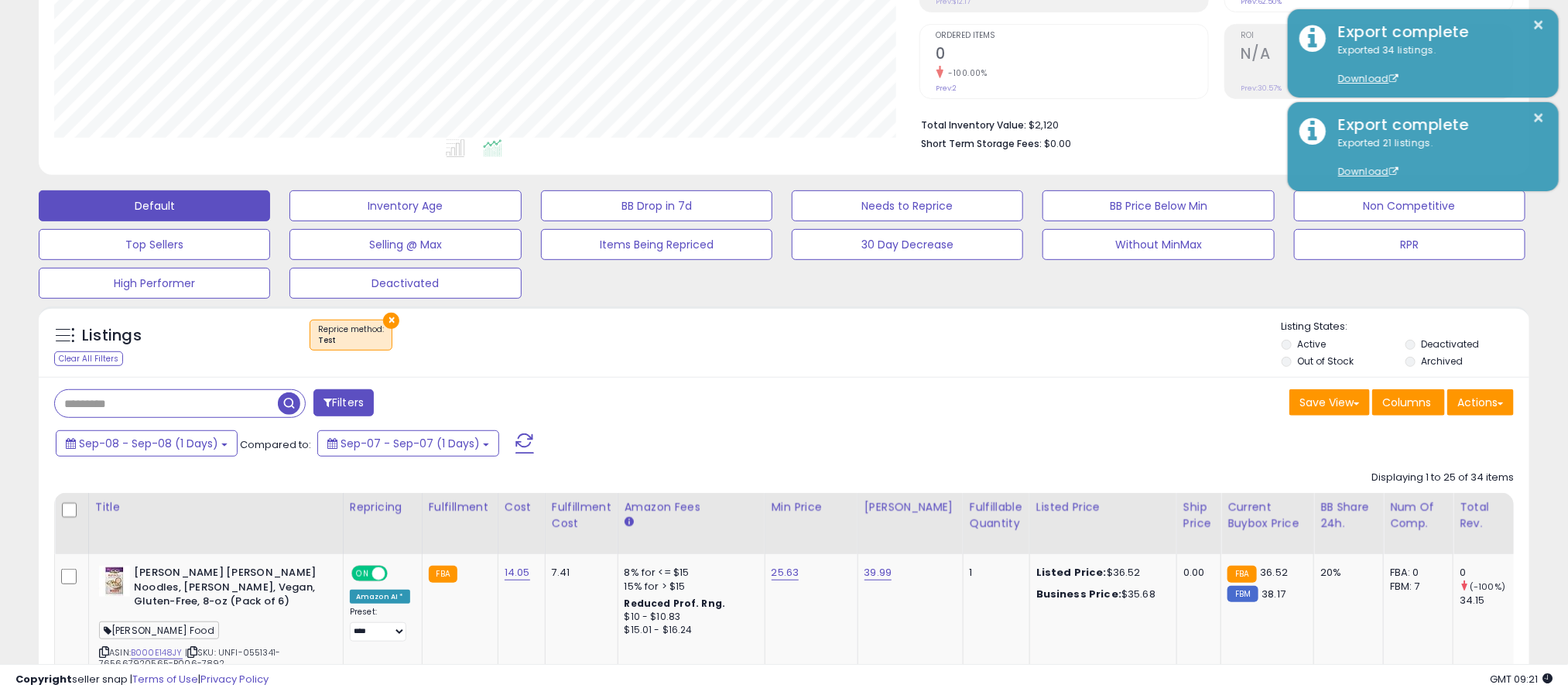
click at [389, 324] on button "×" at bounding box center [391, 320] width 16 height 16
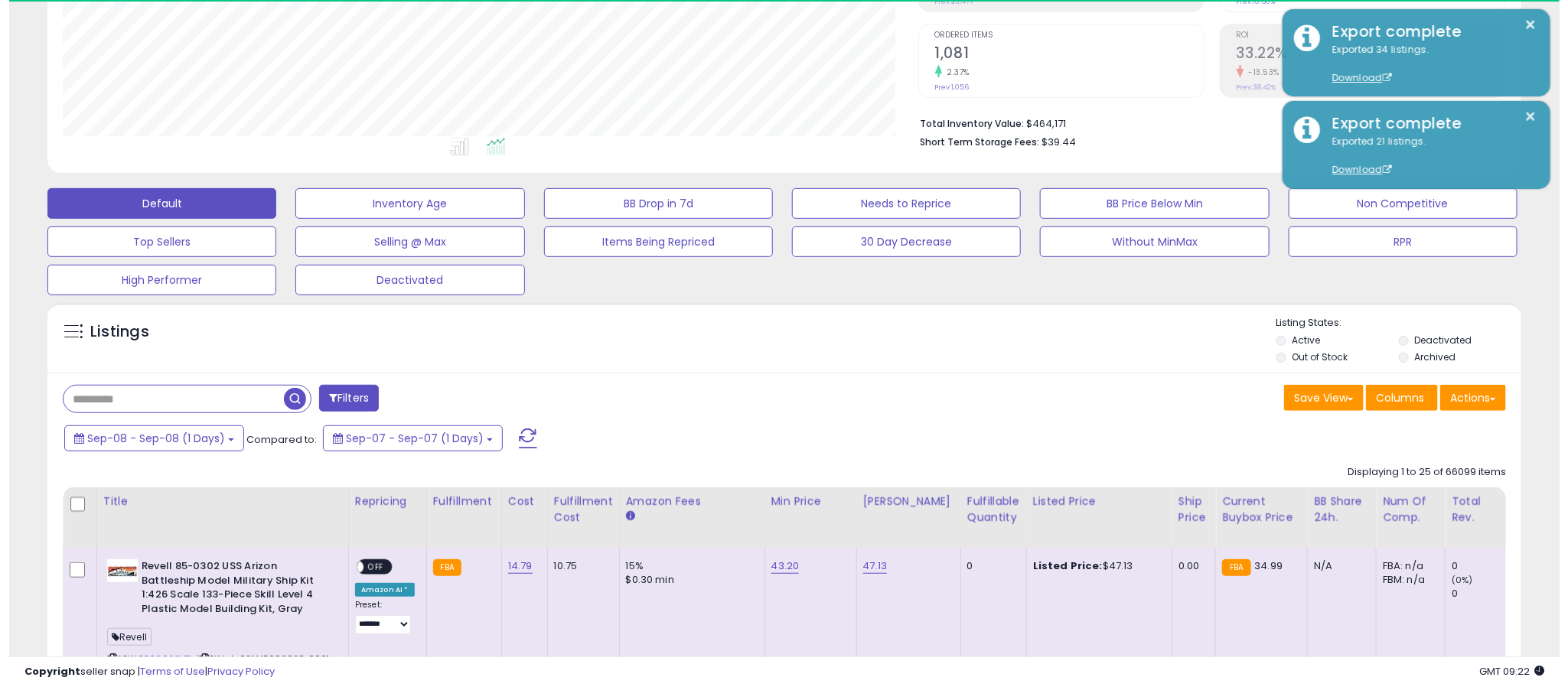
scroll to position [315, 857]
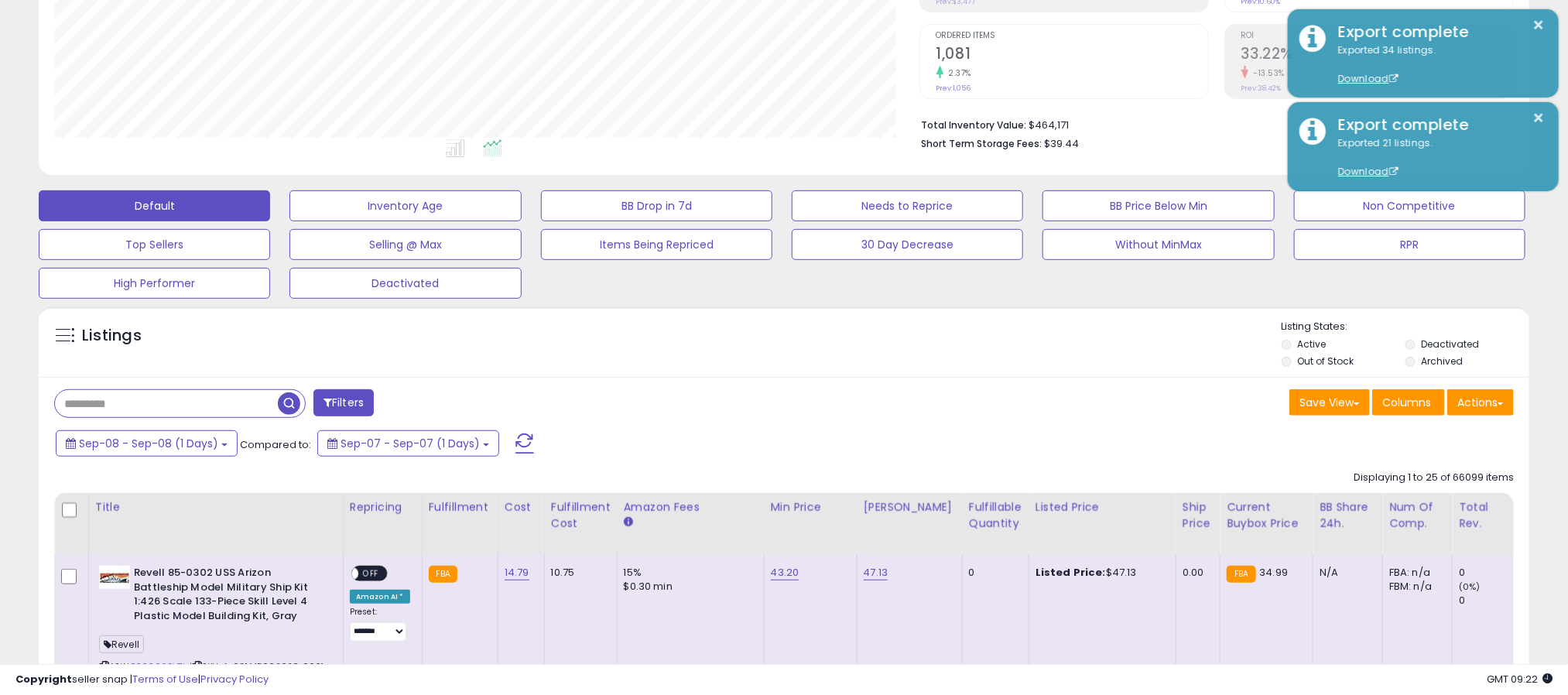
click at [352, 405] on button "Filters" at bounding box center [343, 402] width 60 height 27
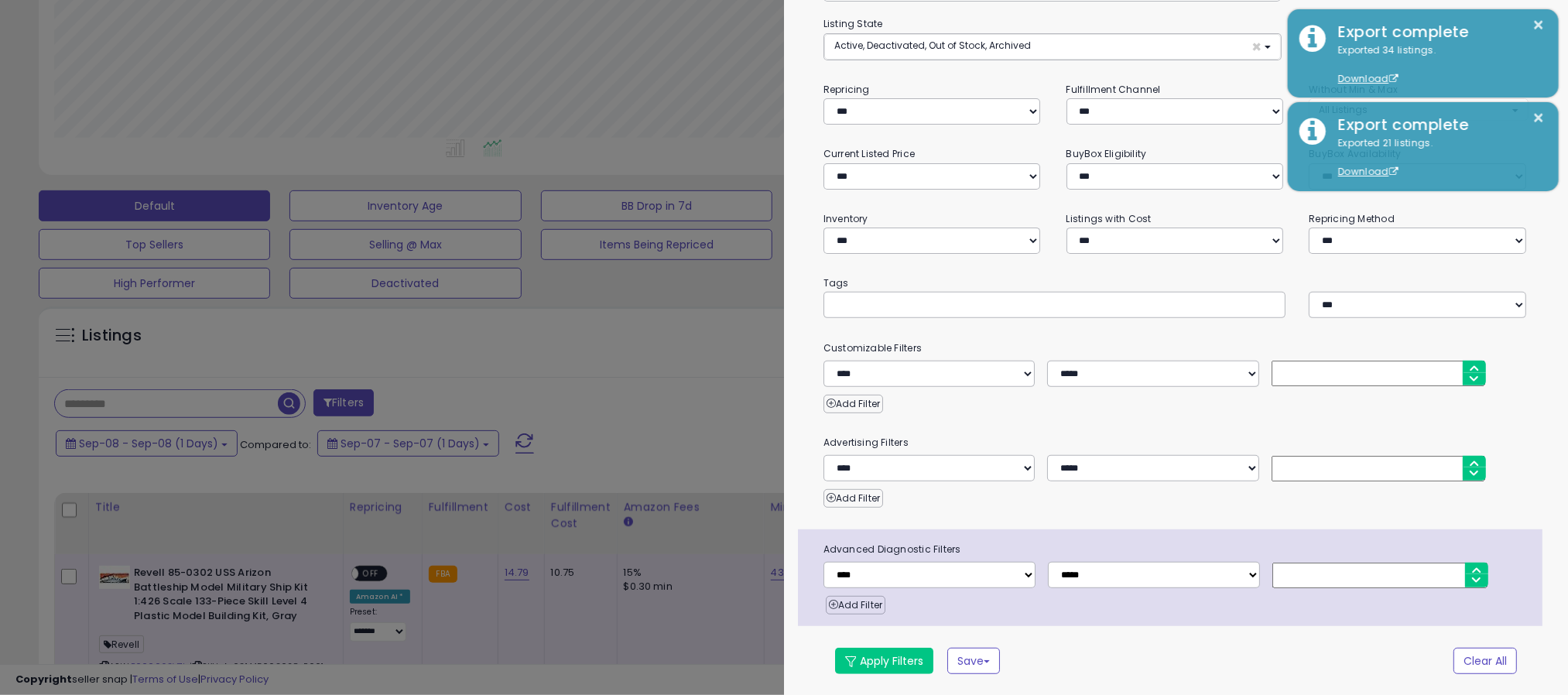
scroll to position [318, 876]
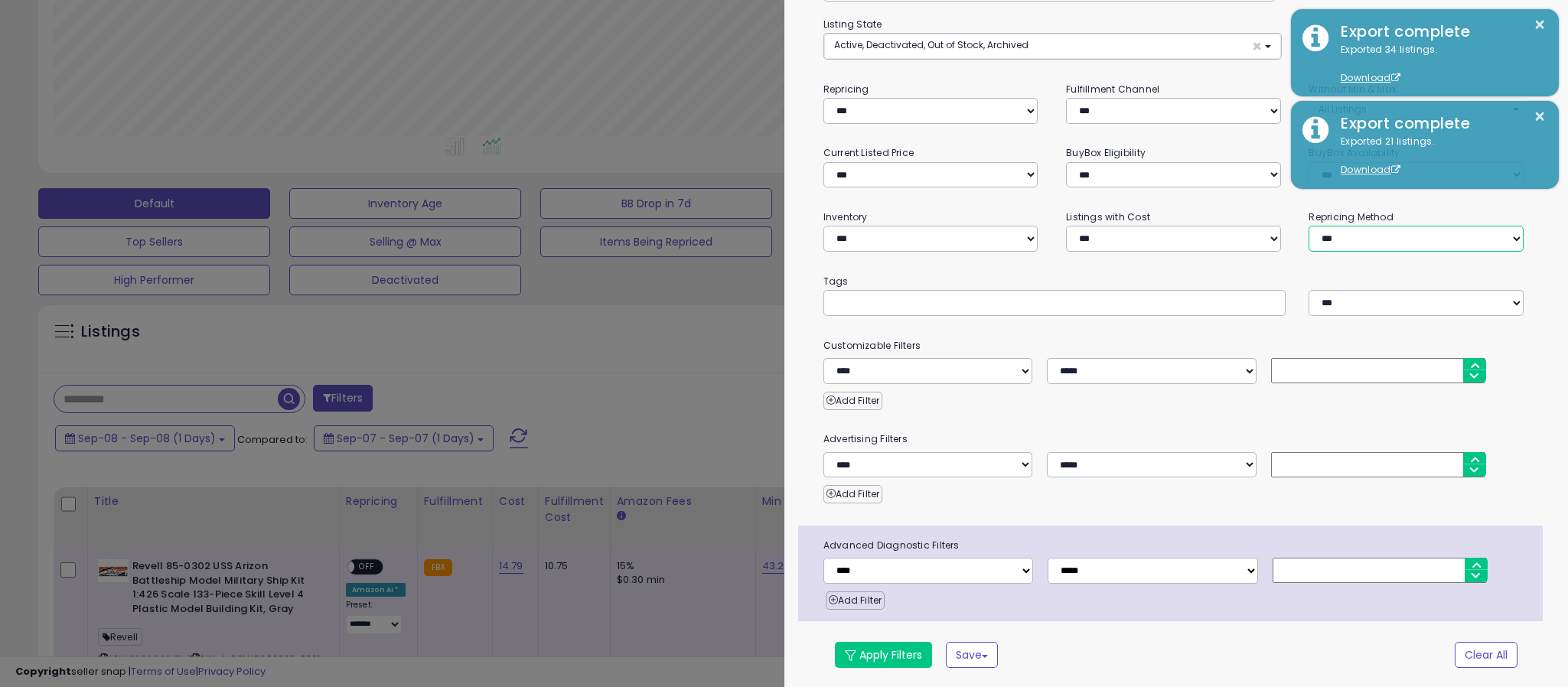
click at [1388, 239] on select "**********" at bounding box center [1416, 238] width 215 height 26
select select "**********"
click at [1309, 225] on select "**********" at bounding box center [1416, 238] width 215 height 26
click at [900, 652] on button "Apply Filters" at bounding box center [884, 655] width 98 height 26
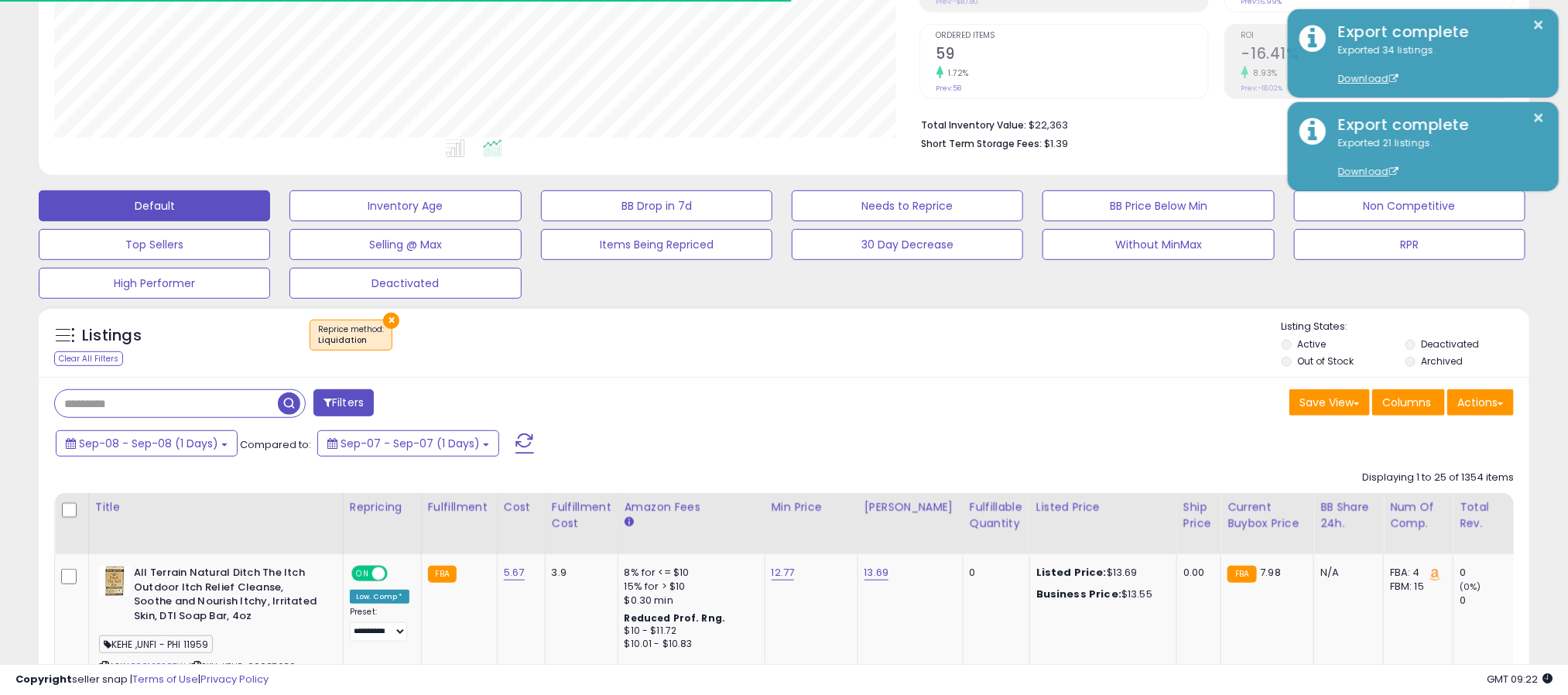
scroll to position [318, 866]
click at [873, 354] on div "× Liquidation" at bounding box center [786, 341] width 992 height 44
click at [1480, 414] on button "Actions" at bounding box center [1481, 402] width 67 height 26
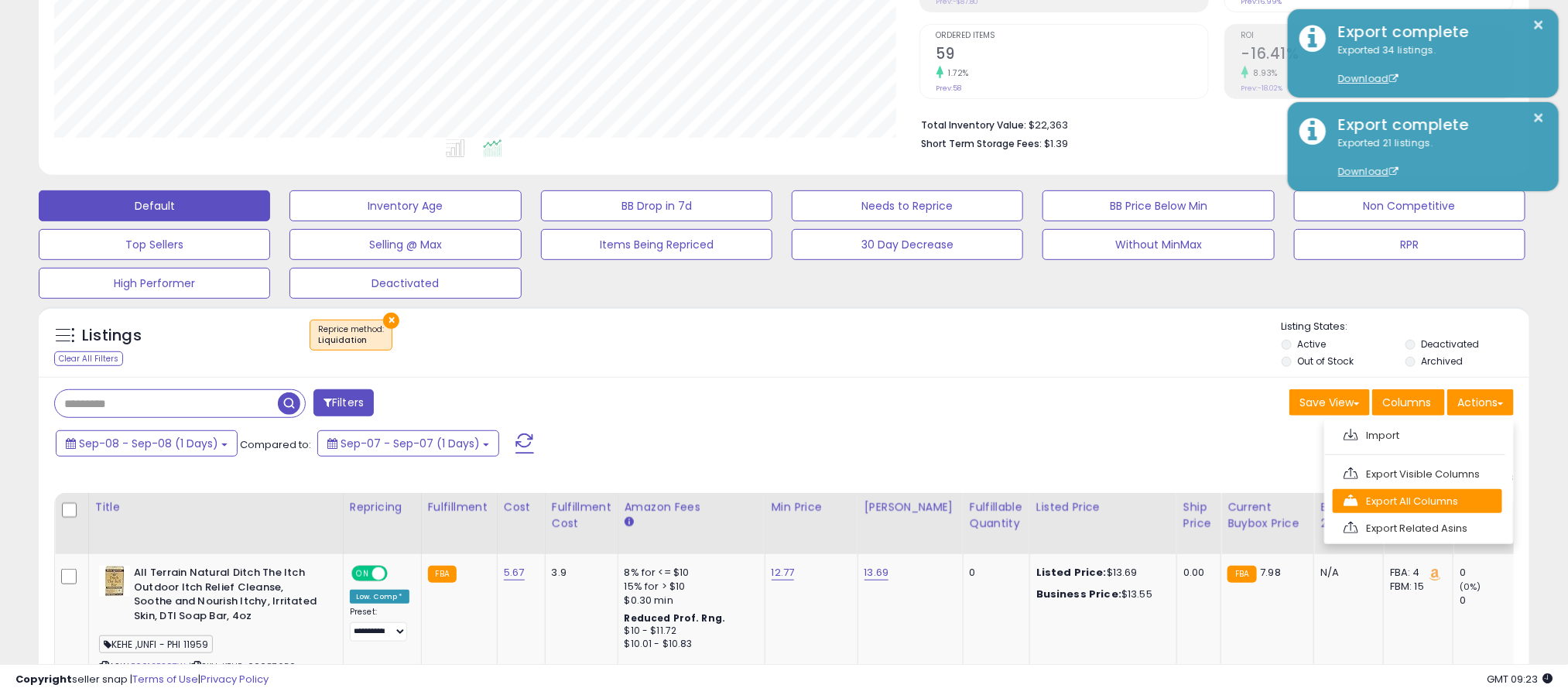
click at [1433, 511] on link "Export All Columns" at bounding box center [1417, 501] width 169 height 24
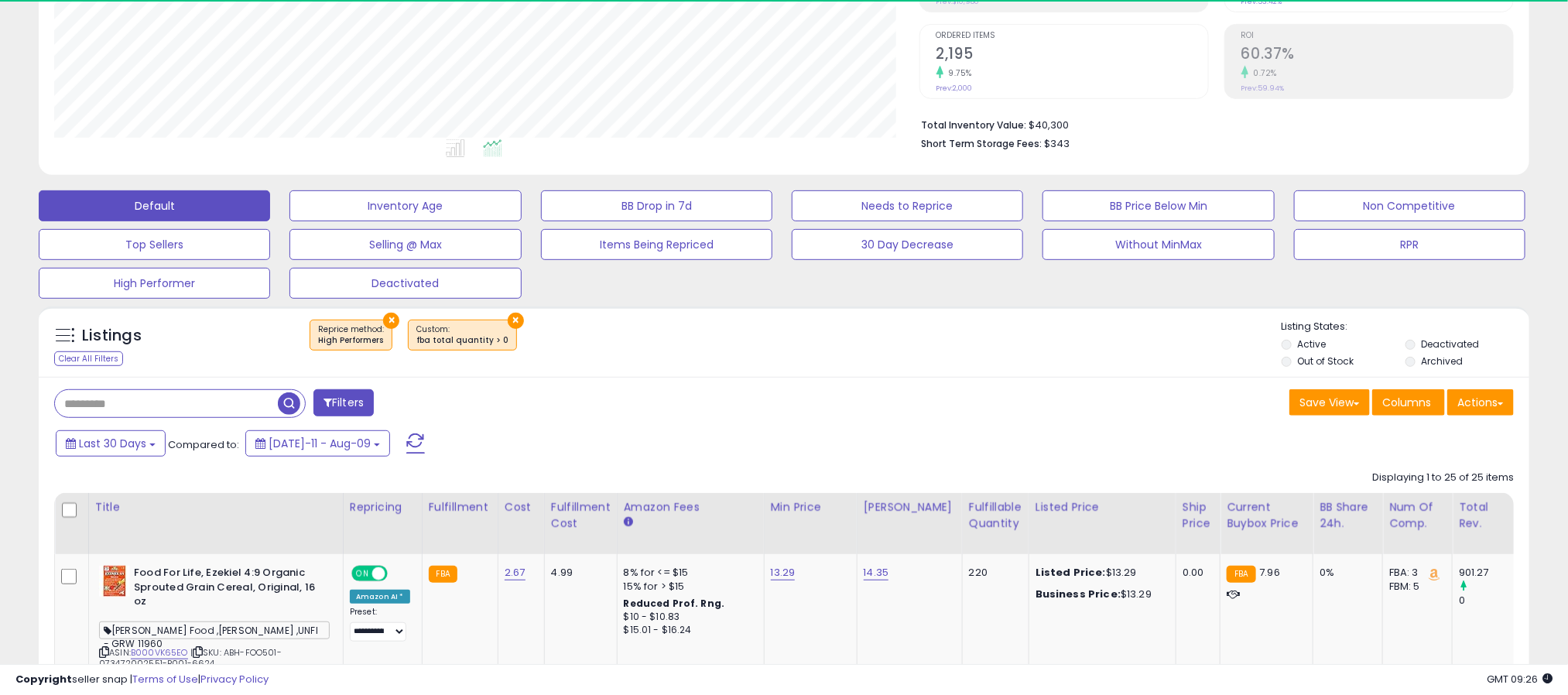
scroll to position [318, 866]
